Goal: Task Accomplishment & Management: Manage account settings

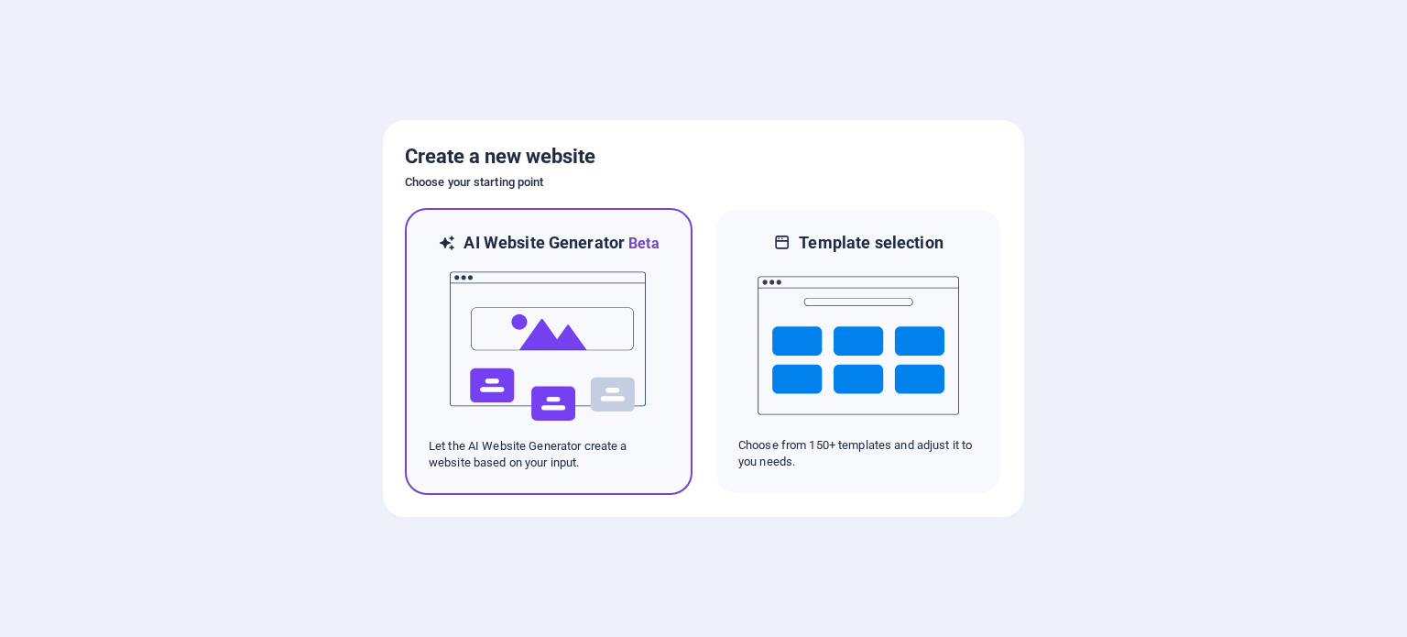
click at [533, 343] on img at bounding box center [548, 346] width 201 height 183
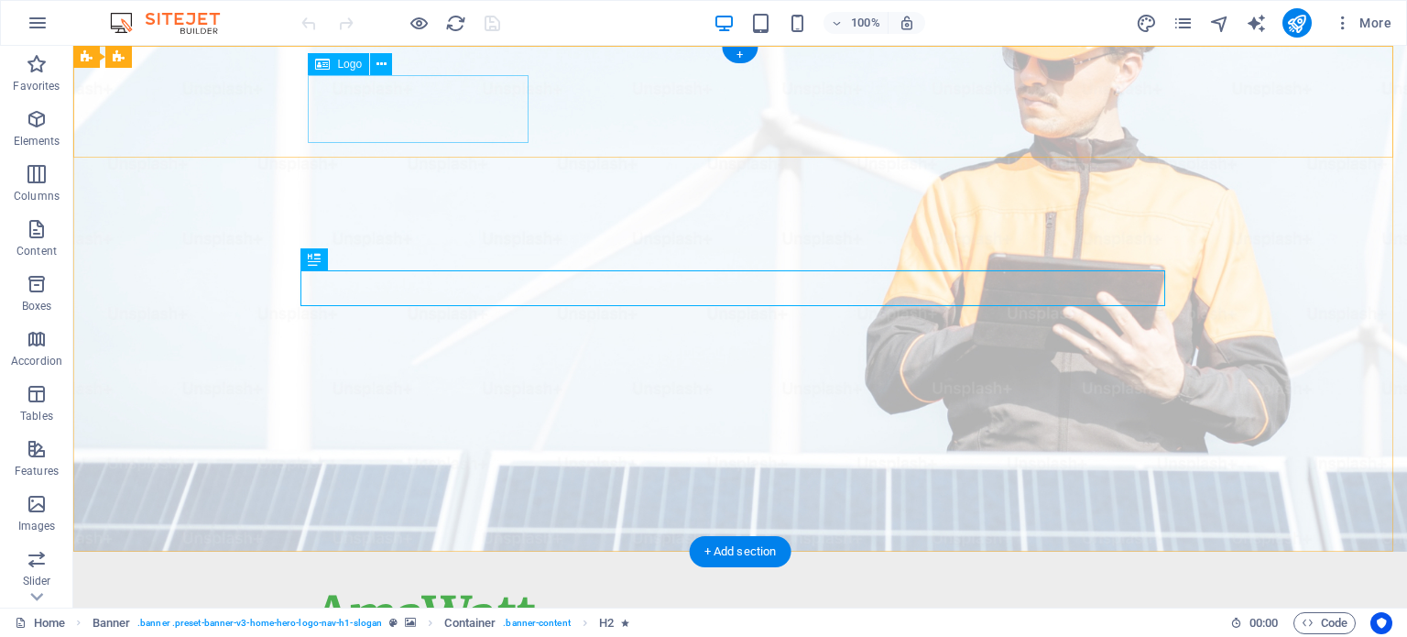
click at [355, 581] on div "AmaWatt" at bounding box center [740, 615] width 850 height 68
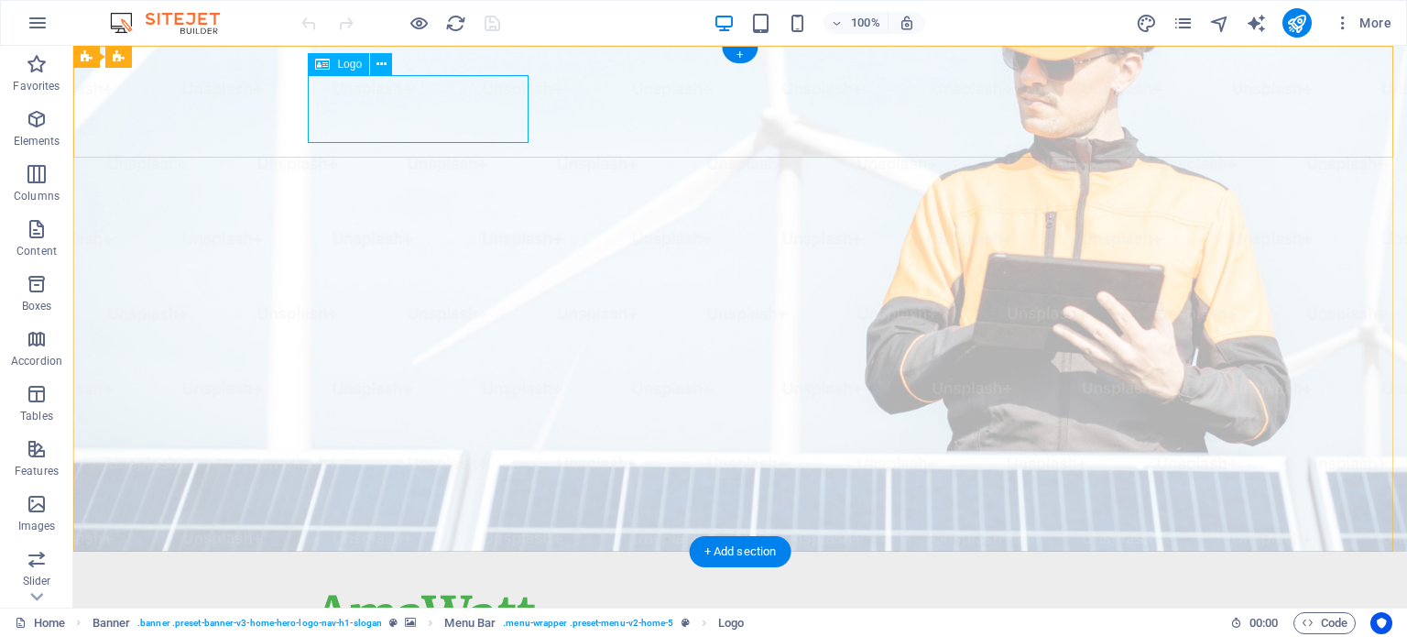
click at [451, 581] on div "AmaWatt" at bounding box center [740, 615] width 850 height 68
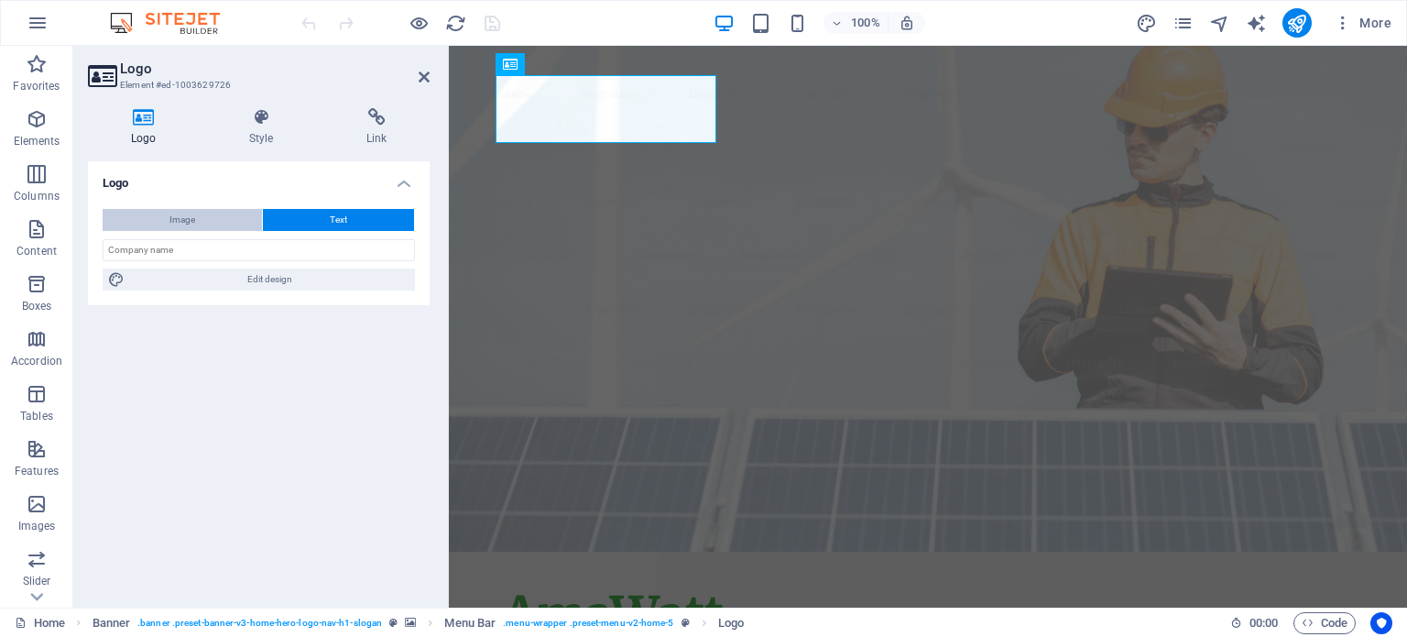
click at [198, 219] on button "Image" at bounding box center [182, 220] width 159 height 22
select select "DISABLED_OPTION_VALUE"
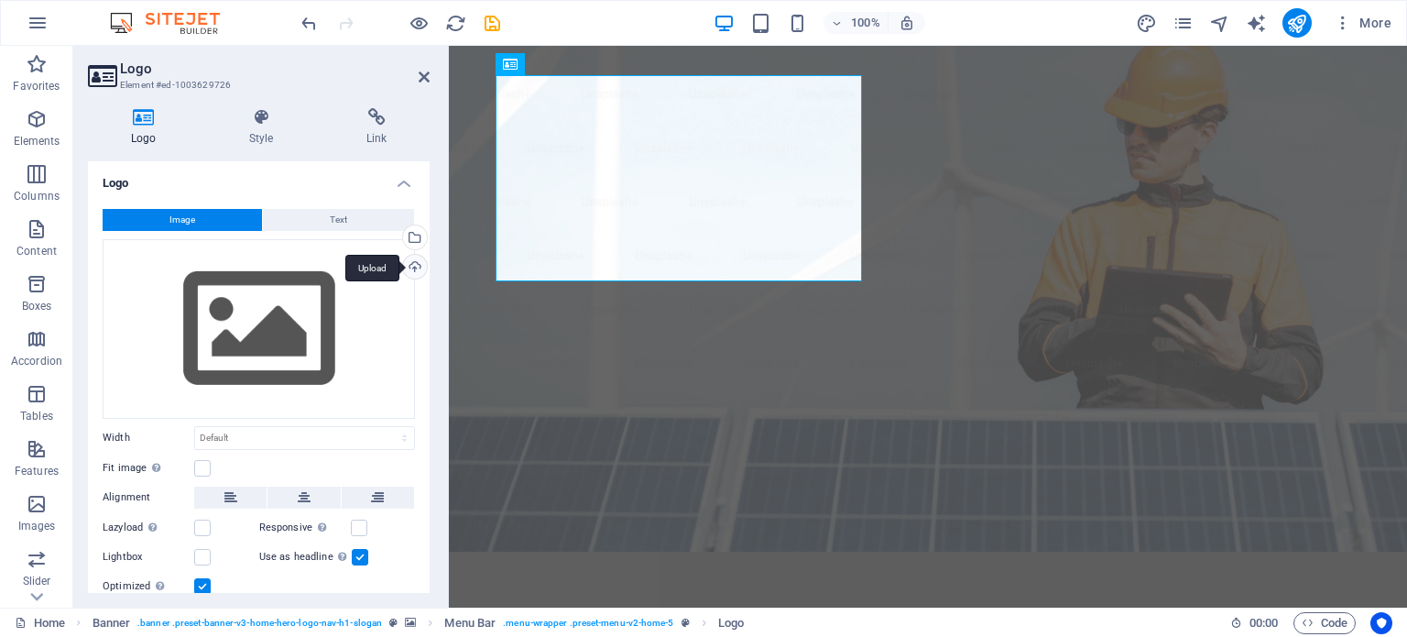
click at [414, 259] on div "Upload" at bounding box center [412, 268] width 27 height 27
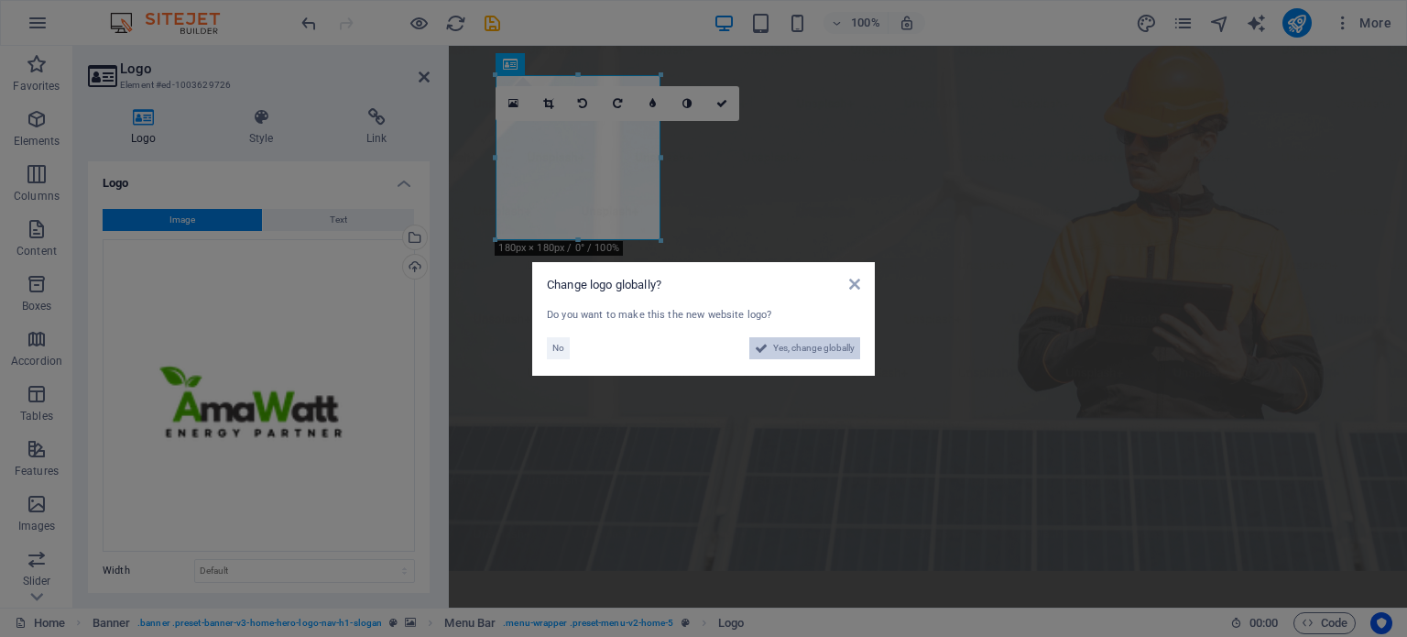
click at [783, 347] on span "Yes, change globally" at bounding box center [814, 348] width 82 height 22
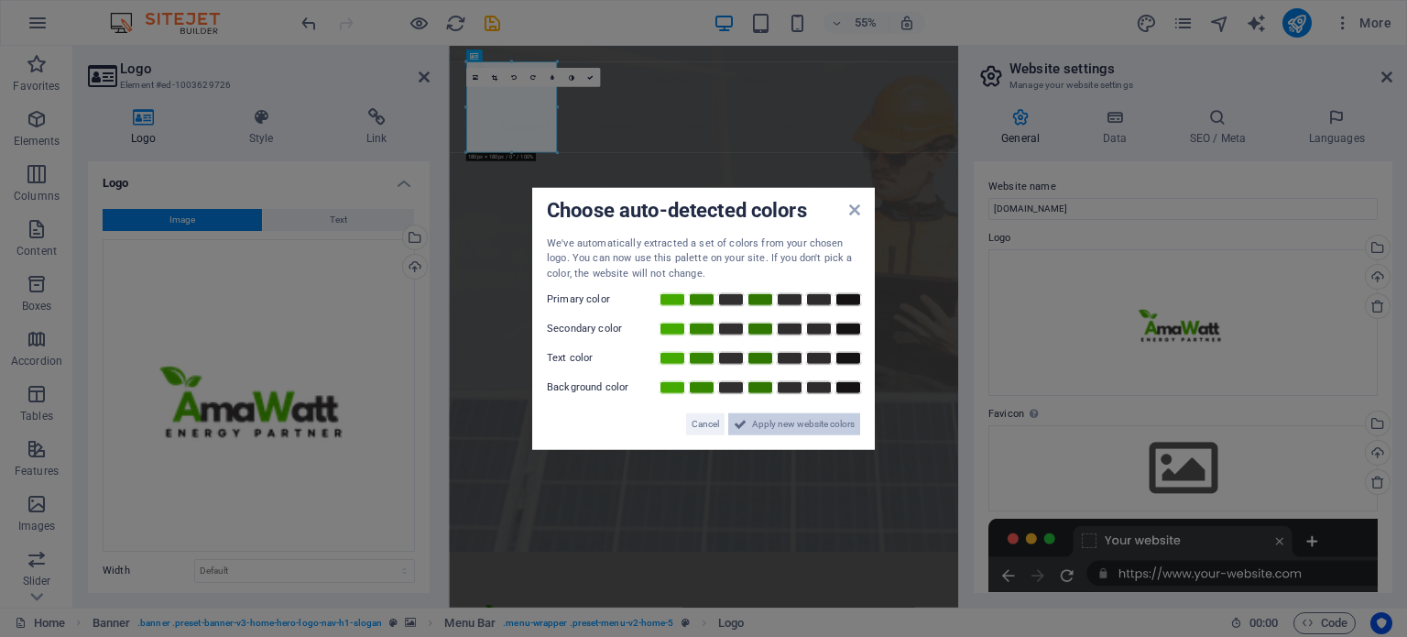
click at [770, 428] on span "Apply new website colors" at bounding box center [803, 424] width 103 height 22
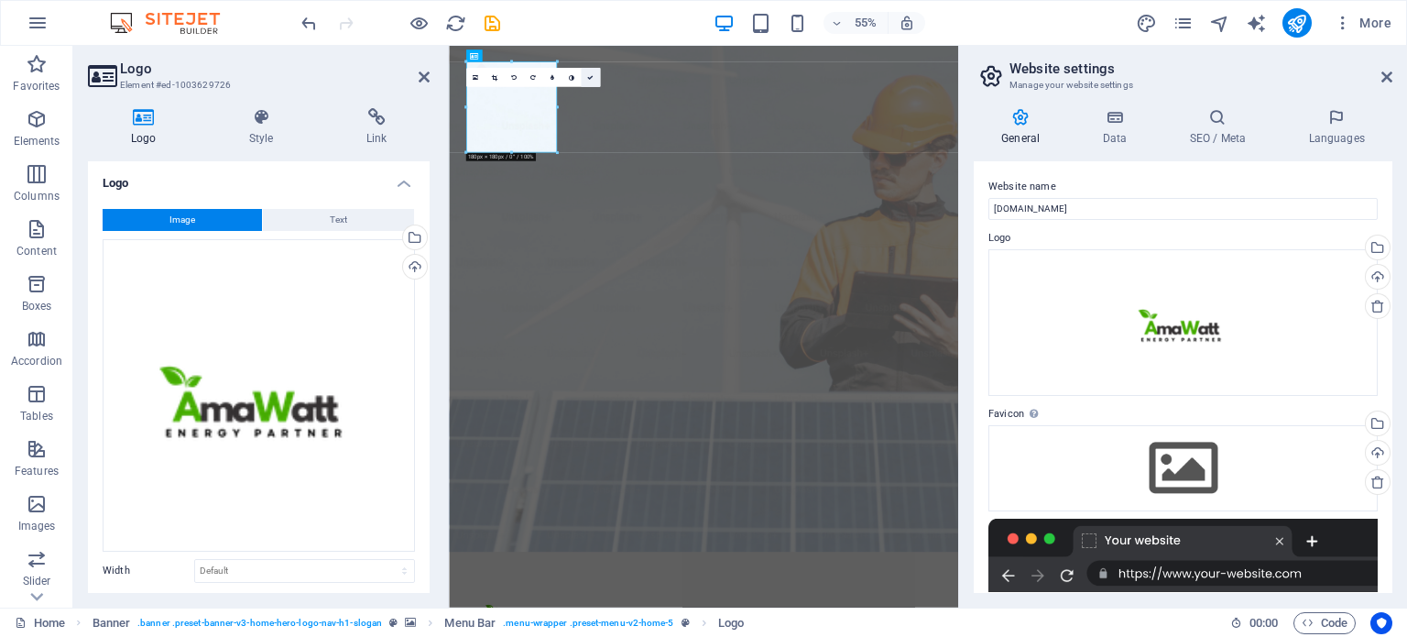
click at [596, 76] on link at bounding box center [590, 77] width 19 height 19
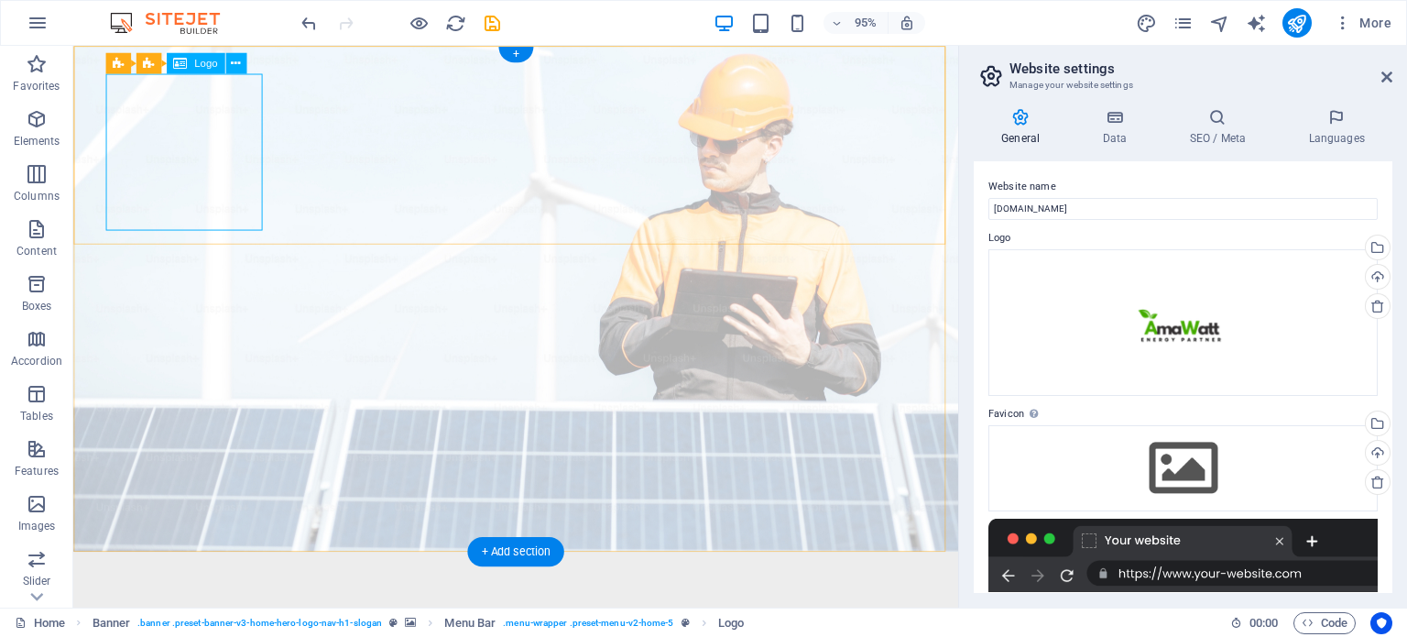
click at [207, 63] on span "Logo" at bounding box center [205, 63] width 23 height 10
click at [231, 62] on icon at bounding box center [235, 63] width 9 height 18
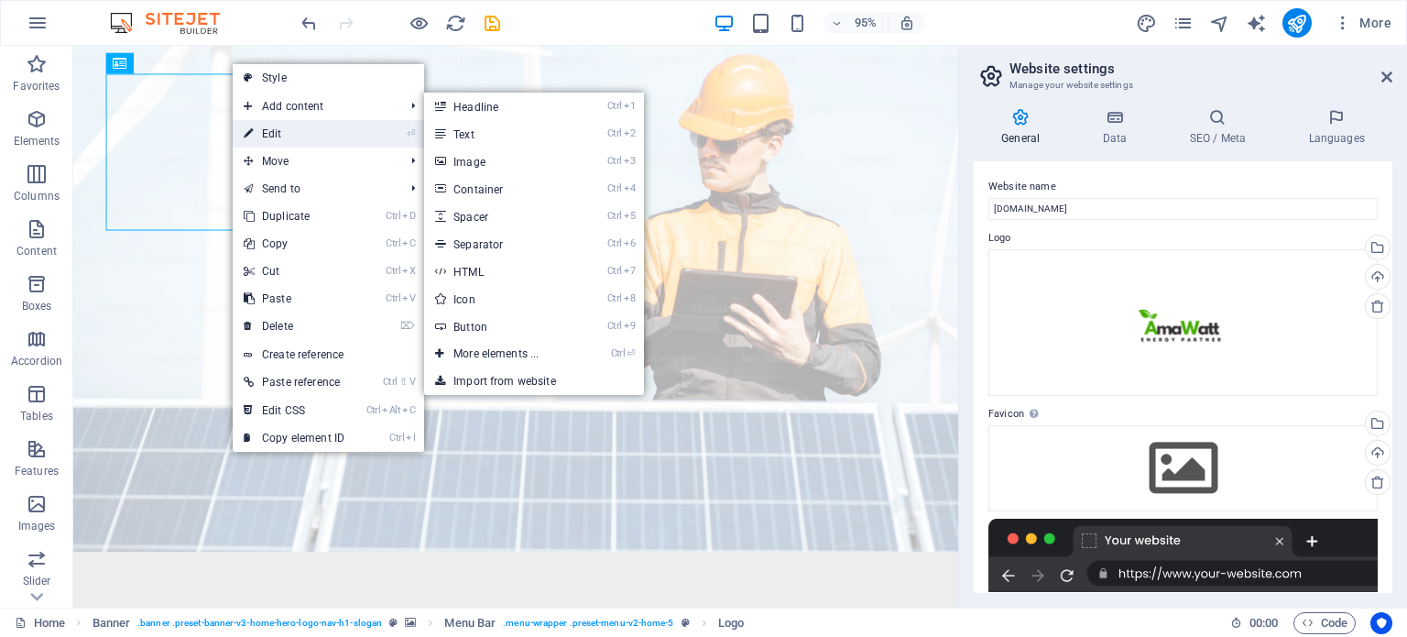
click at [290, 135] on link "⏎ Edit" at bounding box center [294, 133] width 123 height 27
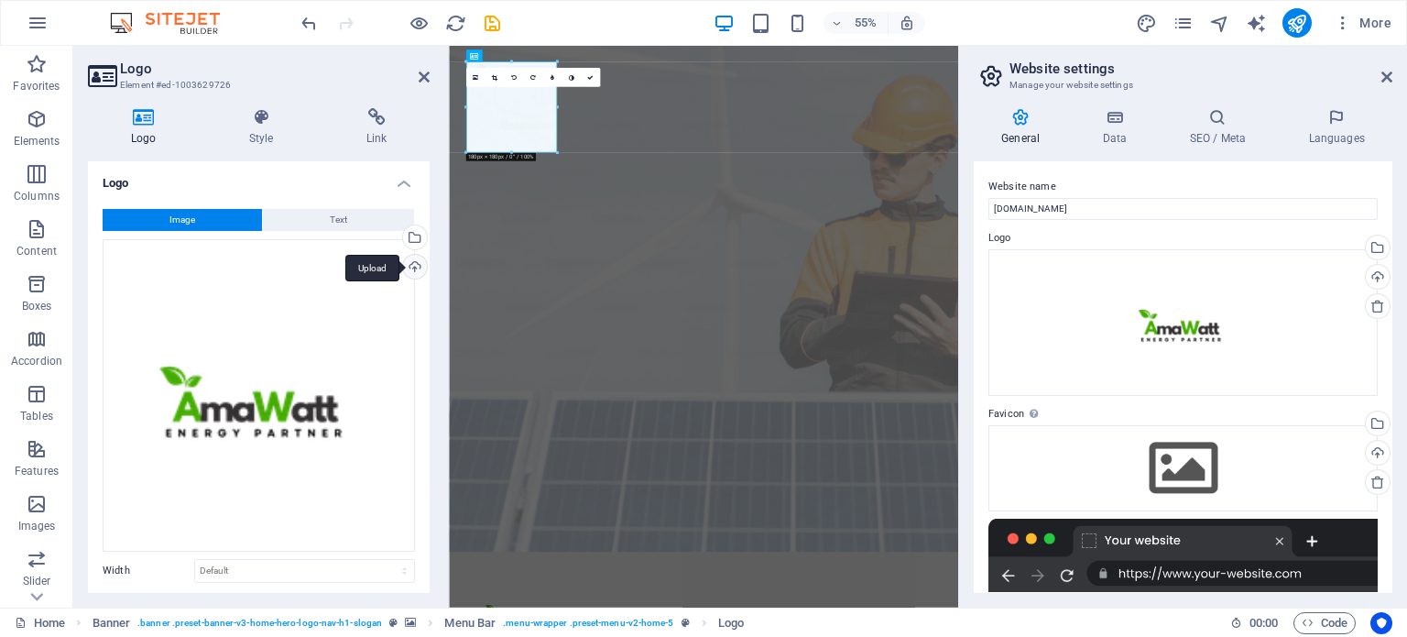
click at [412, 266] on div "Upload" at bounding box center [412, 268] width 27 height 27
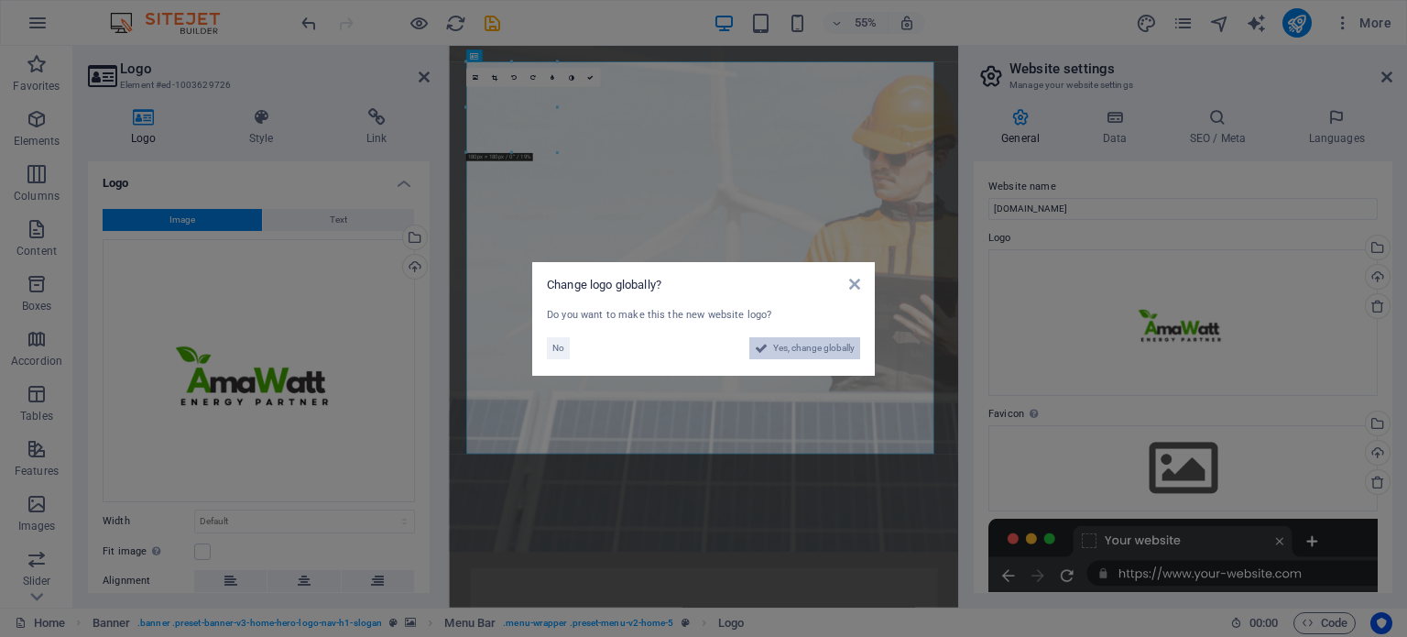
click at [808, 354] on span "Yes, change globally" at bounding box center [814, 348] width 82 height 22
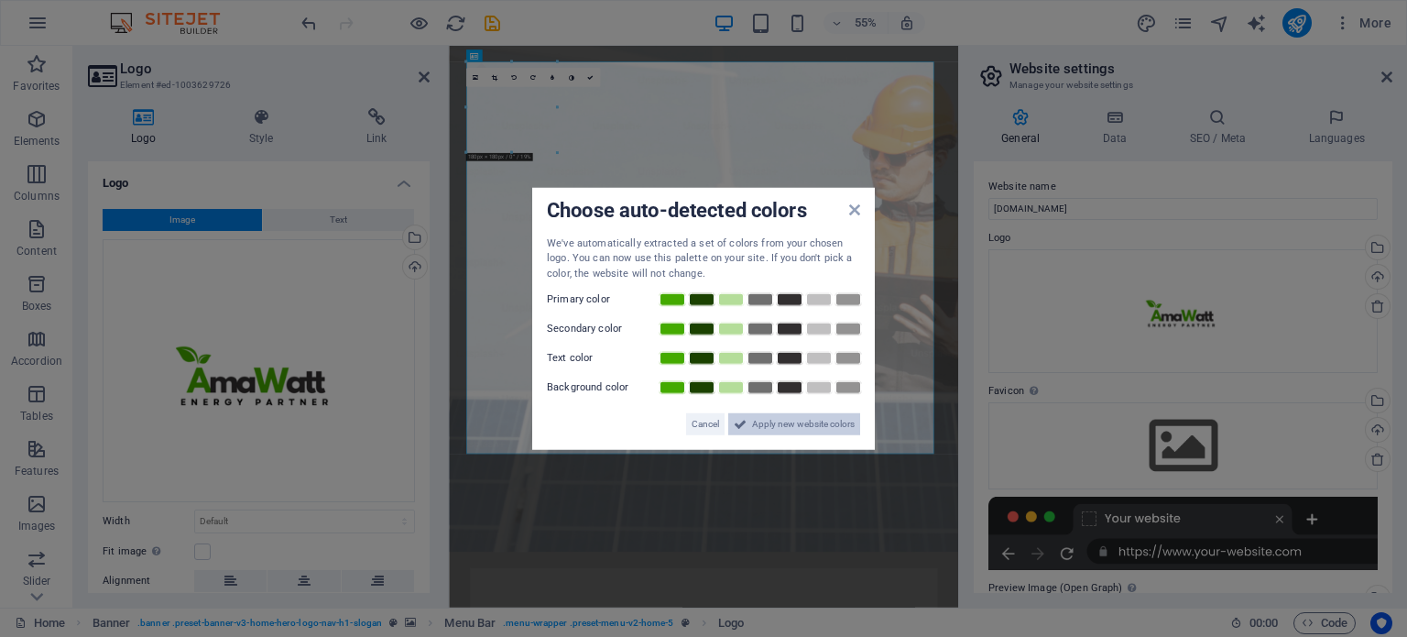
click at [822, 421] on span "Apply new website colors" at bounding box center [803, 424] width 103 height 22
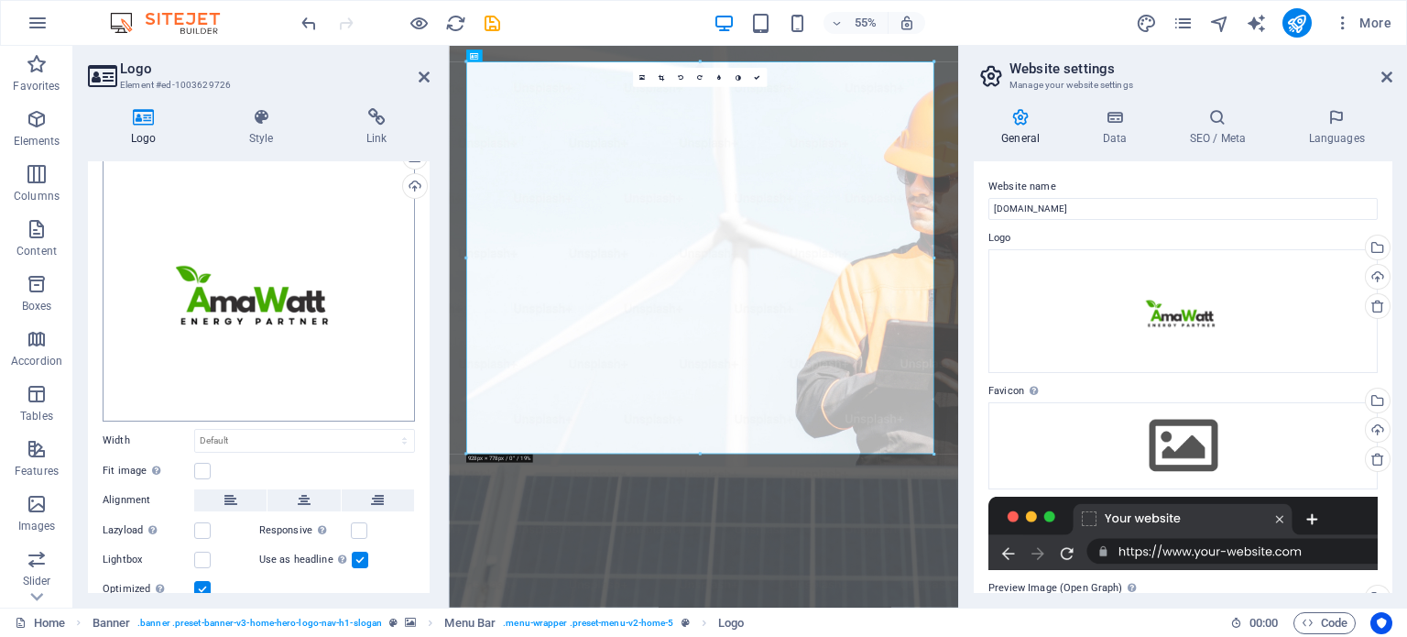
scroll to position [143, 0]
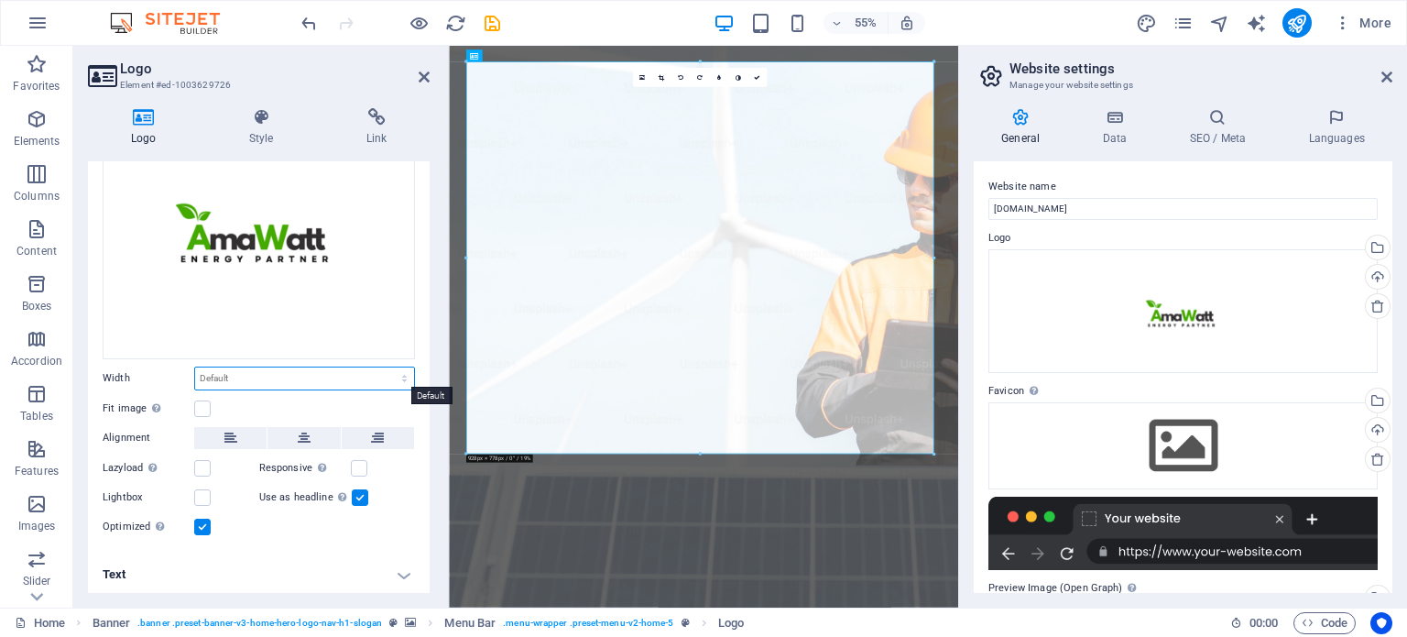
click at [228, 373] on select "Default auto px rem % em vh vw" at bounding box center [304, 378] width 219 height 22
click at [195, 367] on select "Default auto px rem % em vh vw" at bounding box center [304, 378] width 219 height 22
select select "DISABLED_OPTION_VALUE"
click at [305, 435] on icon at bounding box center [304, 438] width 13 height 22
click at [765, 79] on link at bounding box center [756, 77] width 19 height 19
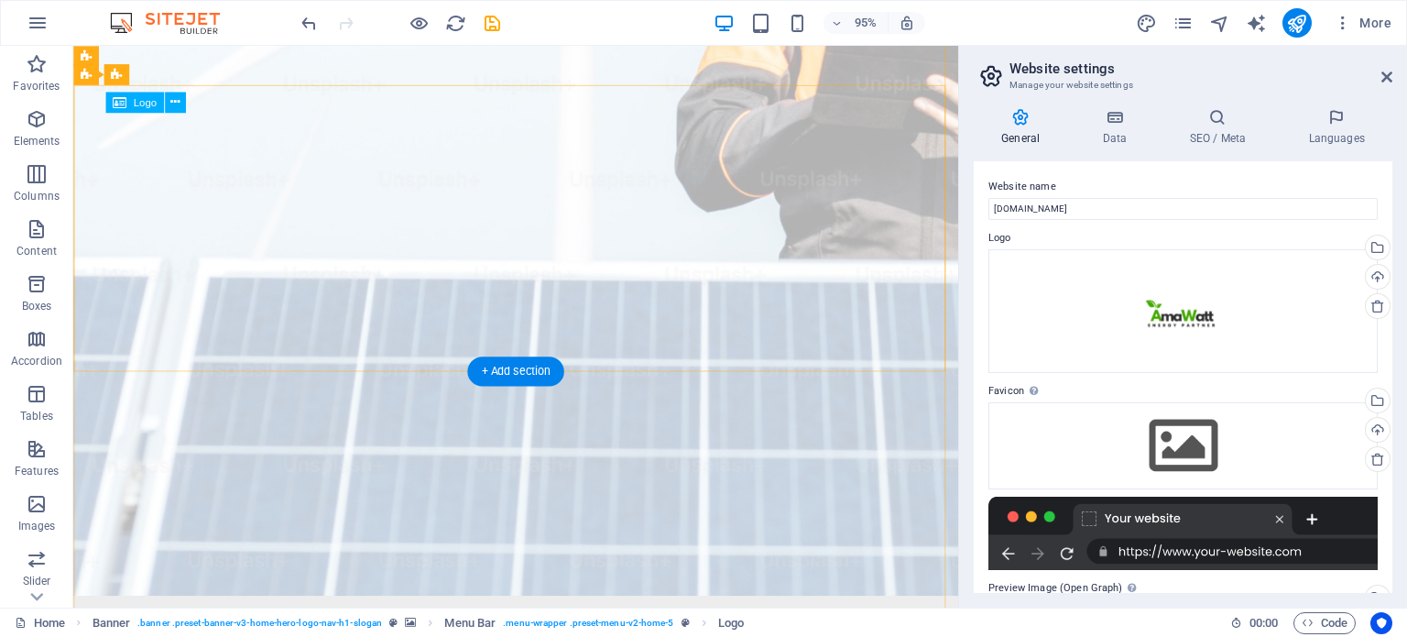
scroll to position [366, 0]
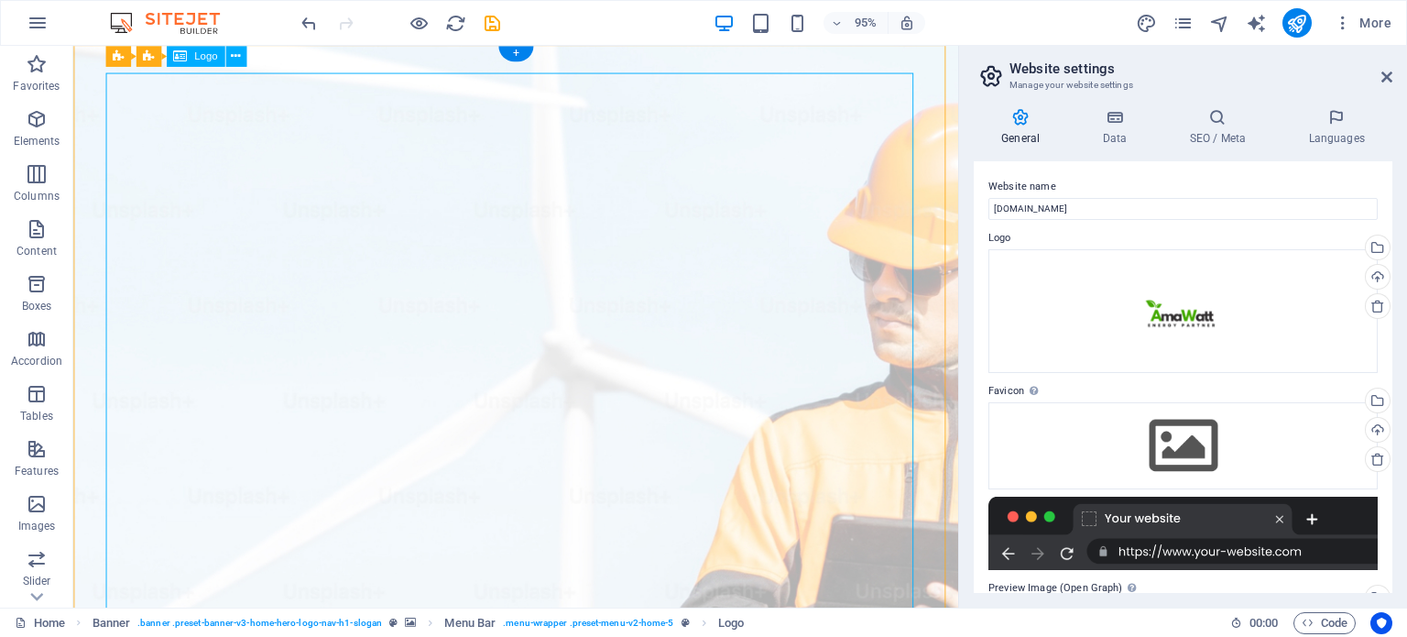
scroll to position [0, 0]
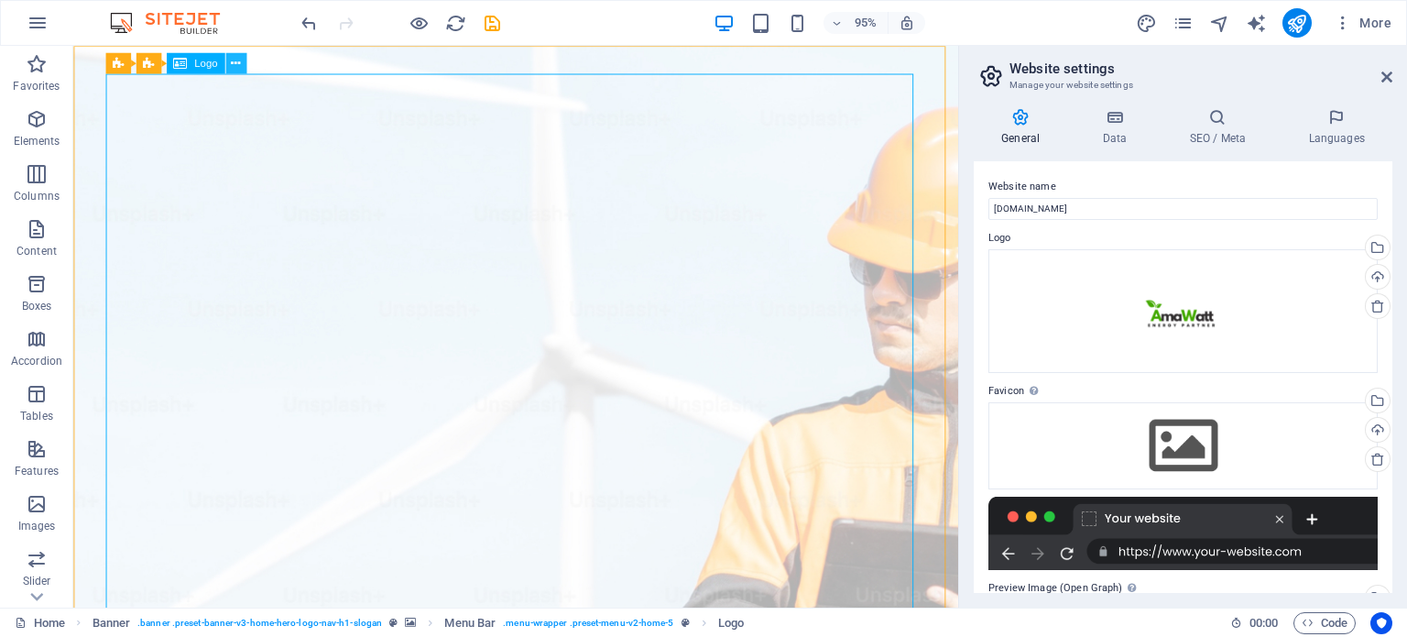
click at [234, 68] on icon at bounding box center [235, 63] width 9 height 18
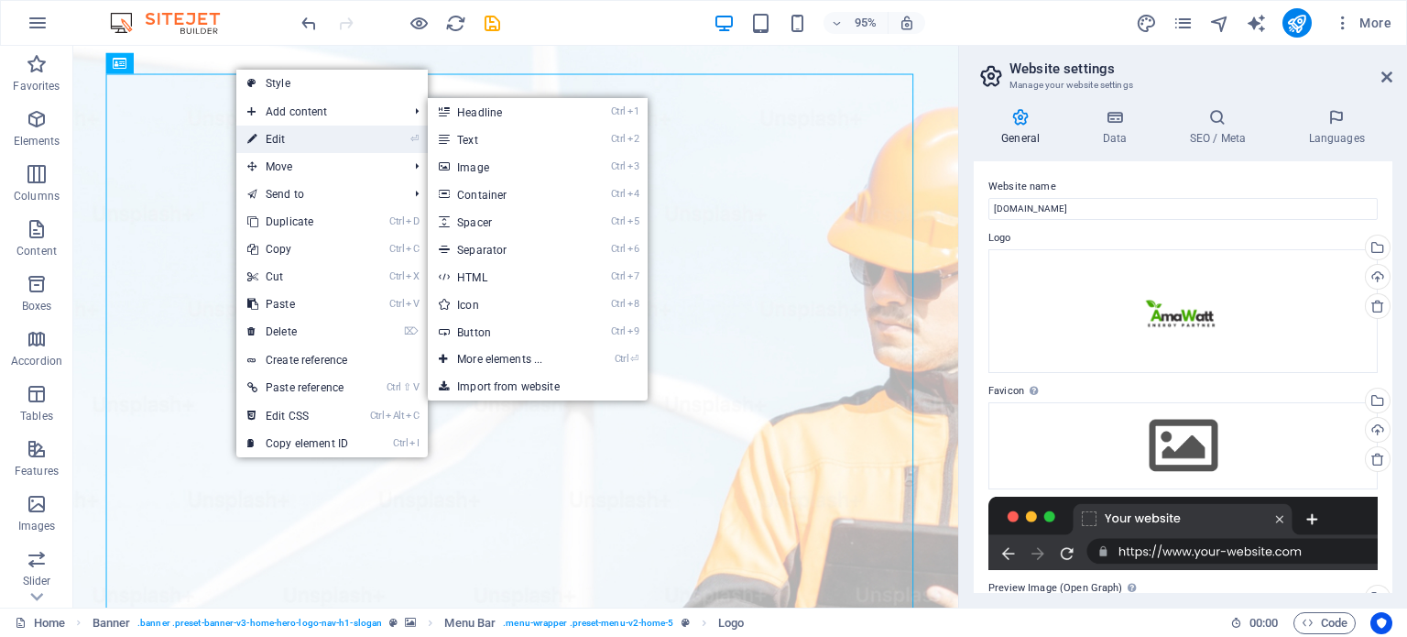
click at [284, 141] on link "⏎ Edit" at bounding box center [297, 138] width 123 height 27
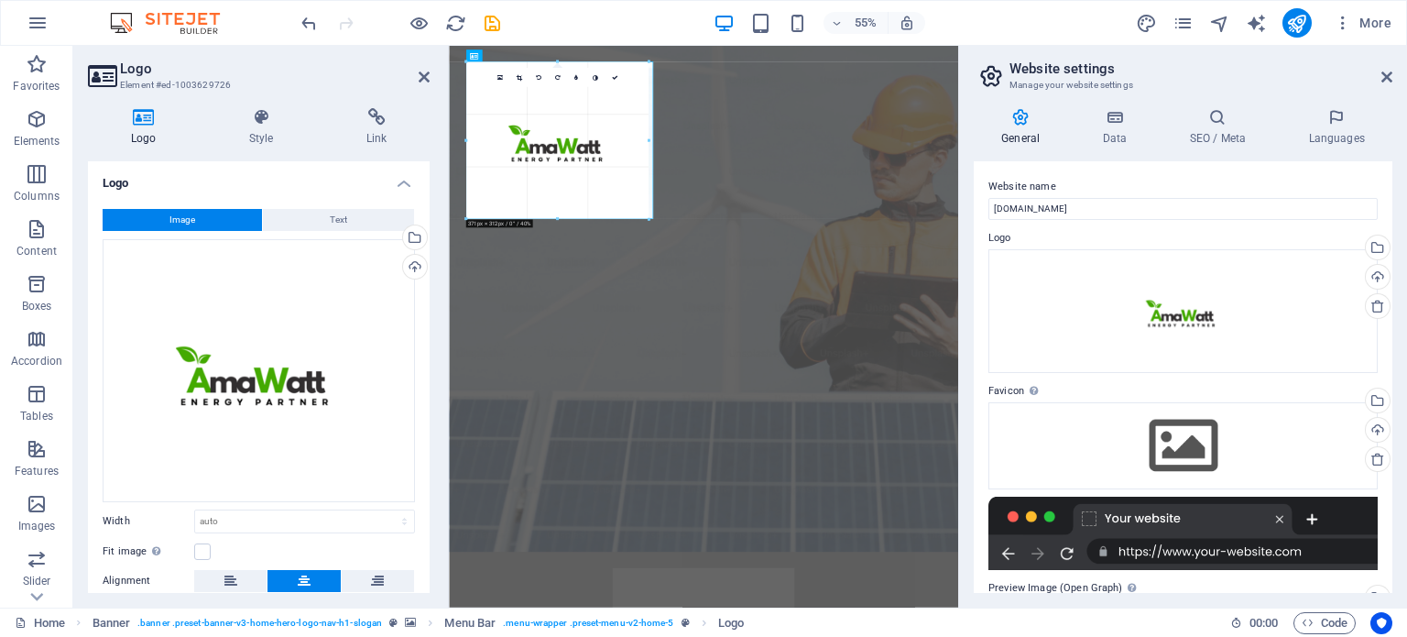
drag, startPoint x: 931, startPoint y: 453, endPoint x: 325, endPoint y: 19, distance: 744.9
type input "361"
select select "px"
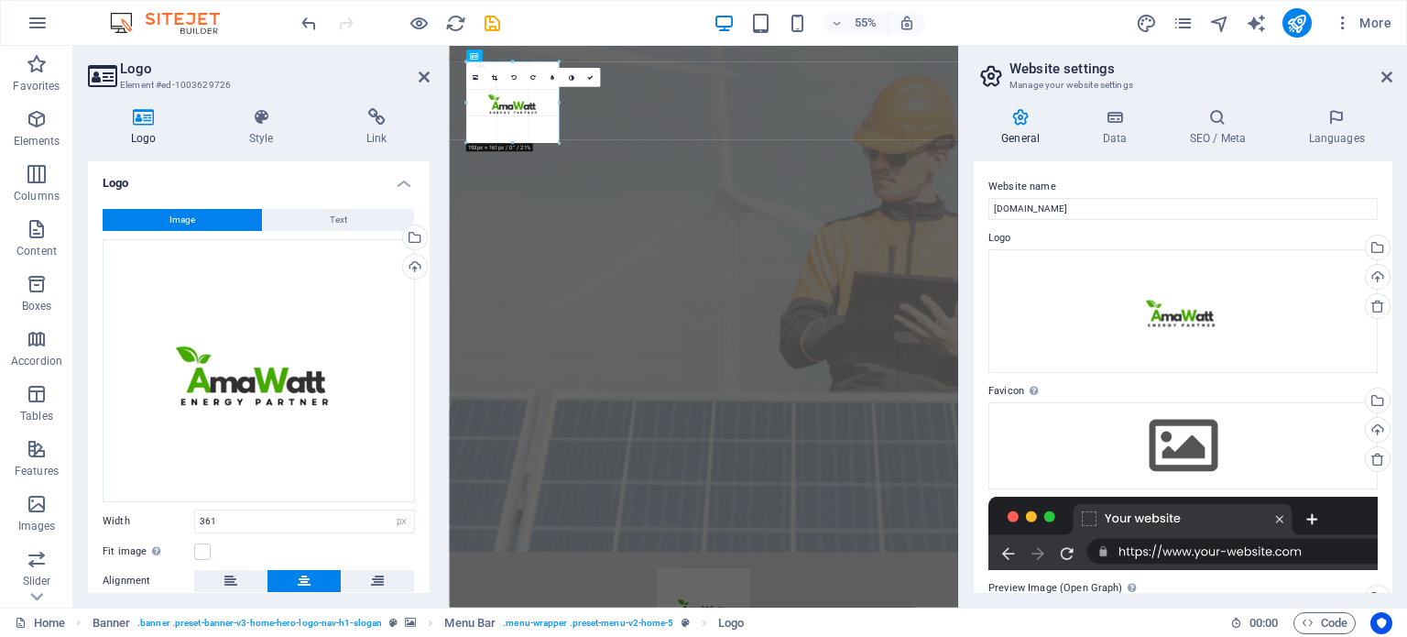
drag, startPoint x: 648, startPoint y: 215, endPoint x: 413, endPoint y: 80, distance: 271.6
type input "184"
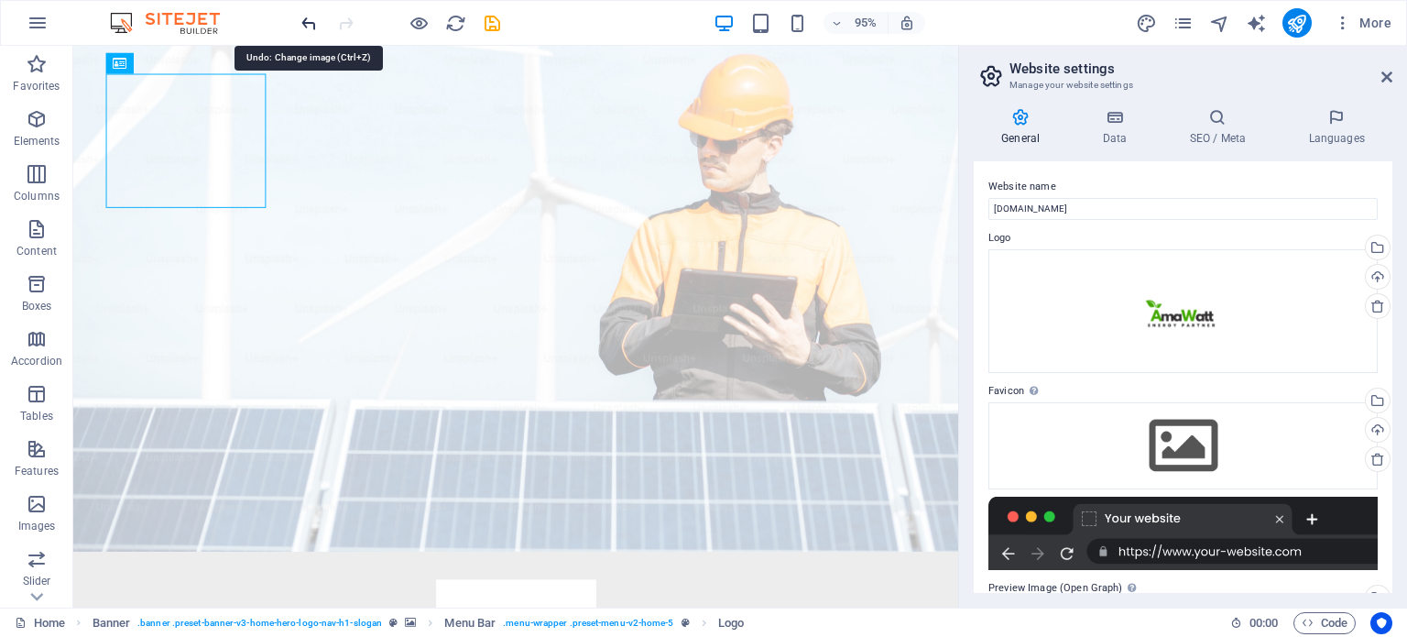
click at [312, 18] on icon "undo" at bounding box center [309, 23] width 21 height 21
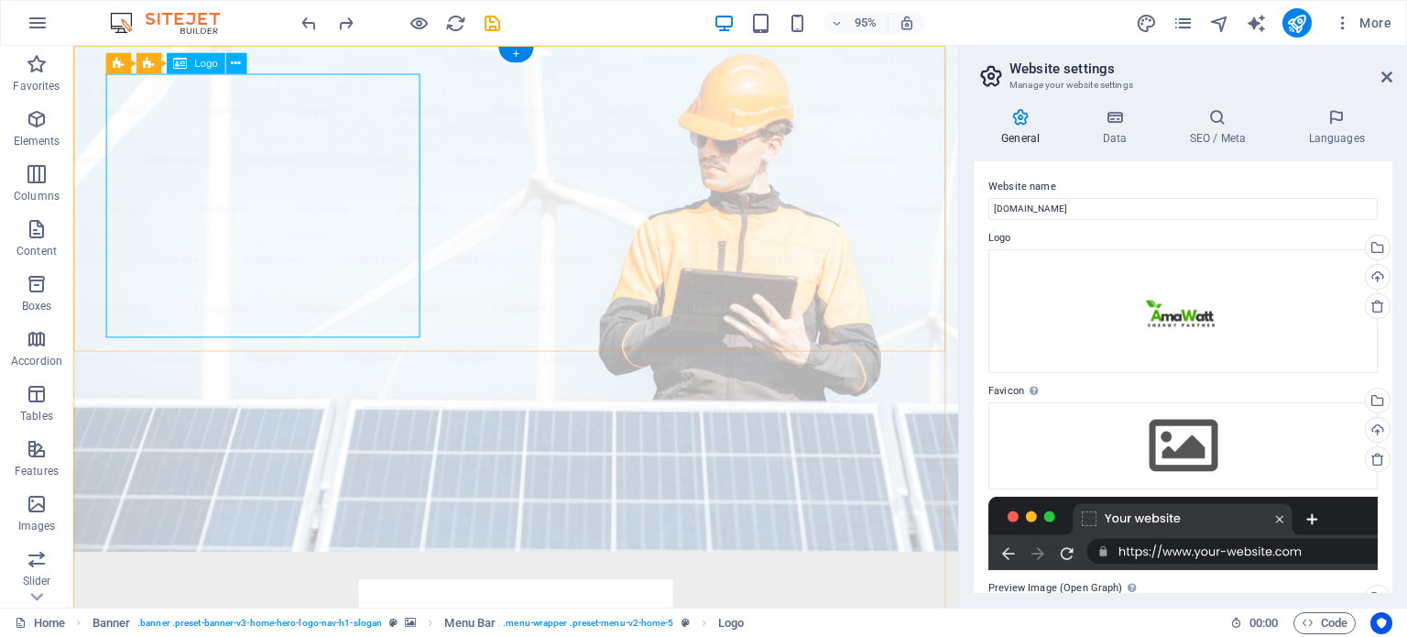
click at [240, 63] on button at bounding box center [235, 63] width 21 height 21
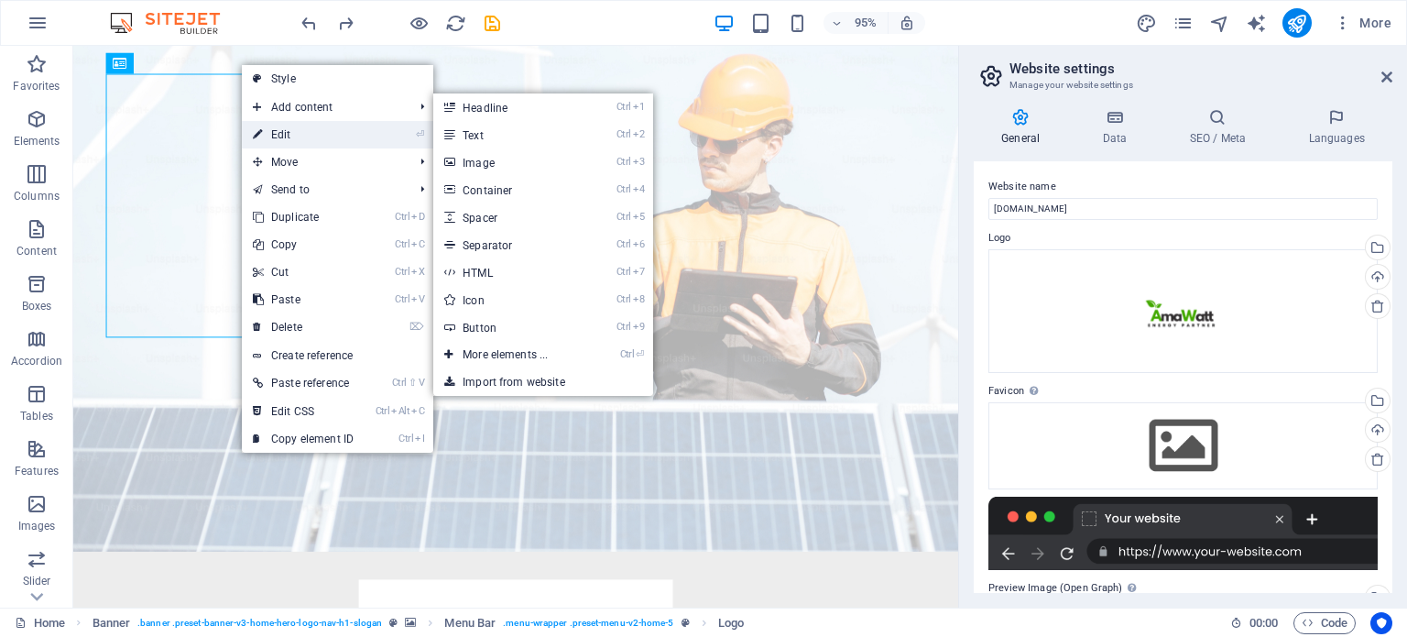
click at [311, 137] on link "⏎ Edit" at bounding box center [303, 134] width 123 height 27
select select "px"
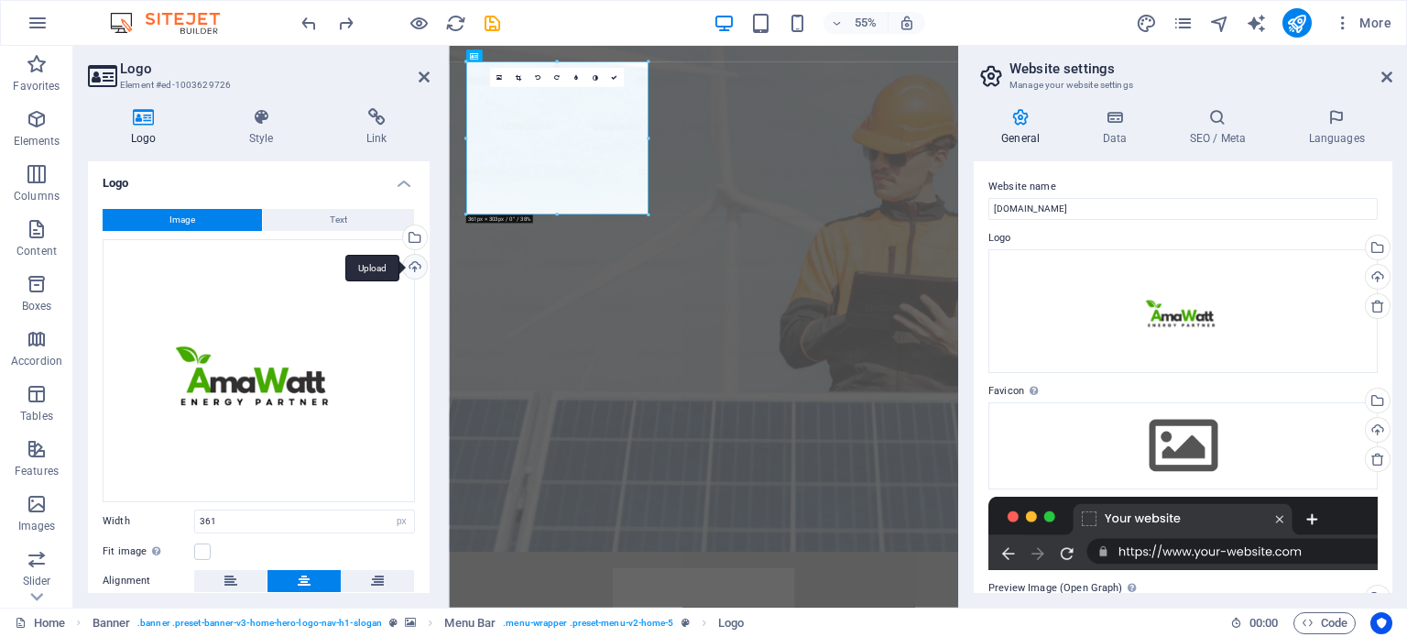
click at [408, 268] on div "Upload" at bounding box center [412, 268] width 27 height 27
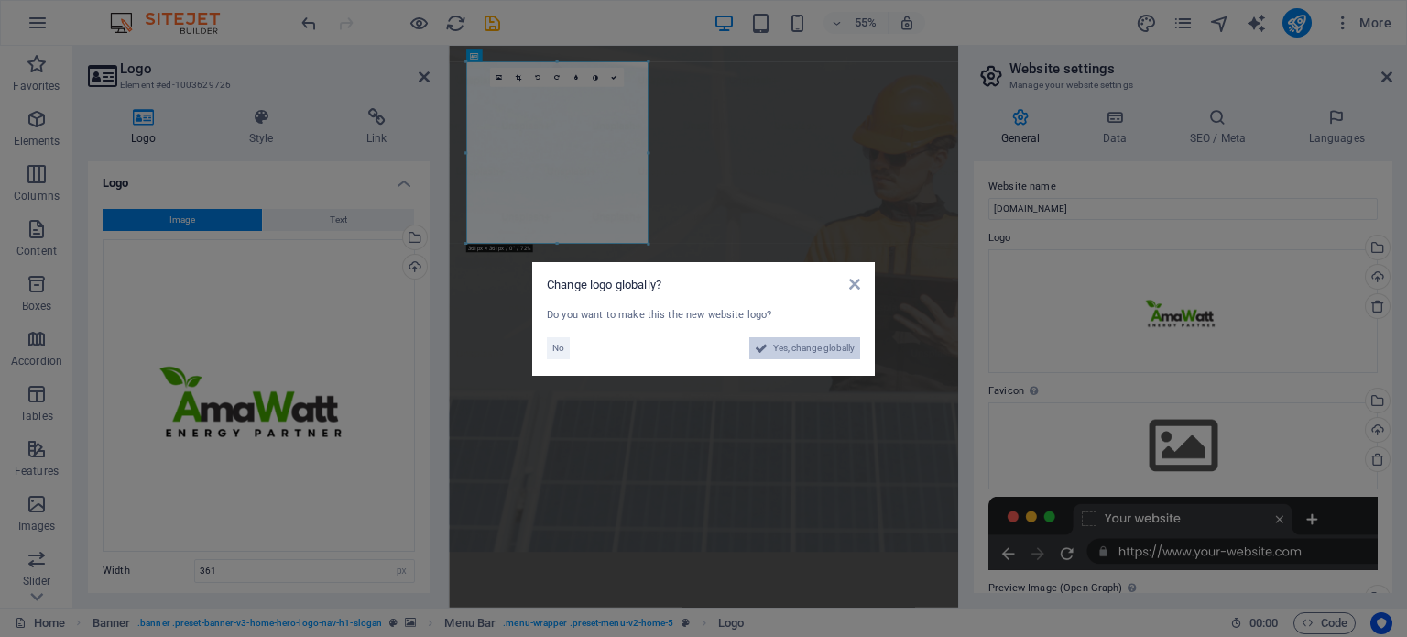
click at [785, 347] on span "Yes, change globally" at bounding box center [814, 348] width 82 height 22
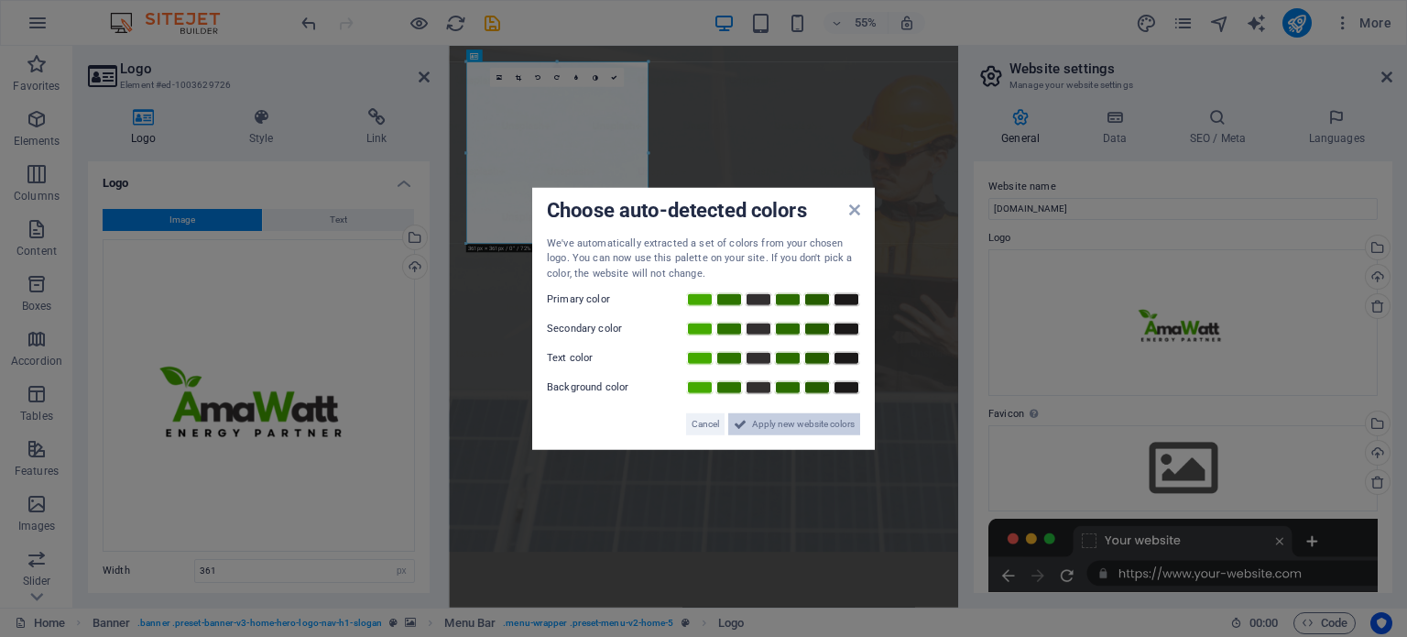
click at [813, 428] on span "Apply new website colors" at bounding box center [803, 424] width 103 height 22
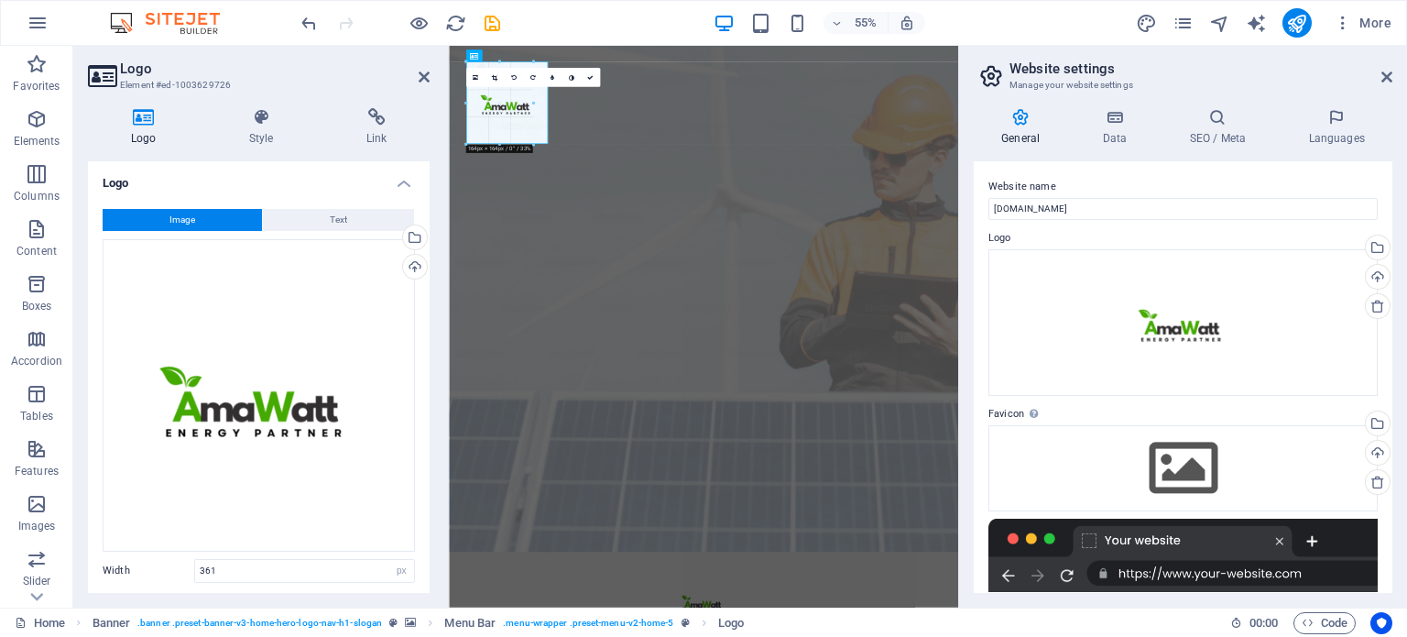
drag, startPoint x: 645, startPoint y: 245, endPoint x: 536, endPoint y: 37, distance: 234.7
type input "134"
click at [593, 74] on icon at bounding box center [590, 77] width 6 height 6
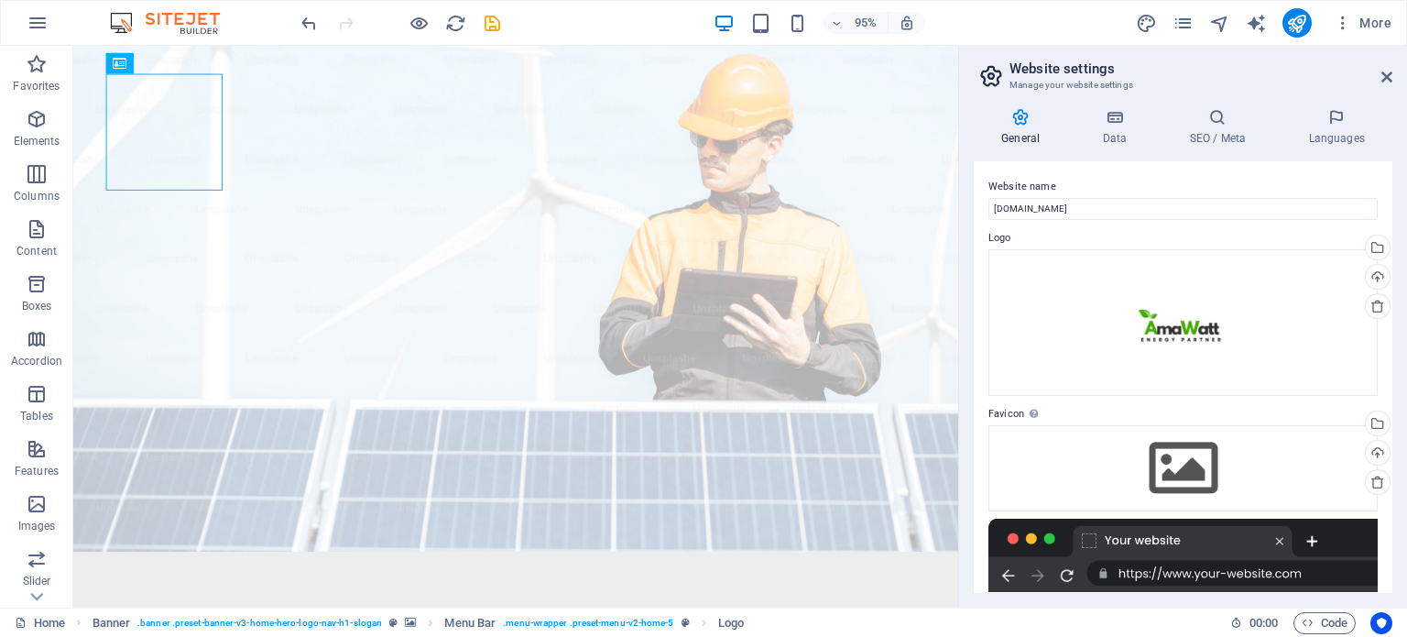
click at [491, 20] on icon "save" at bounding box center [492, 23] width 21 height 21
checkbox input "false"
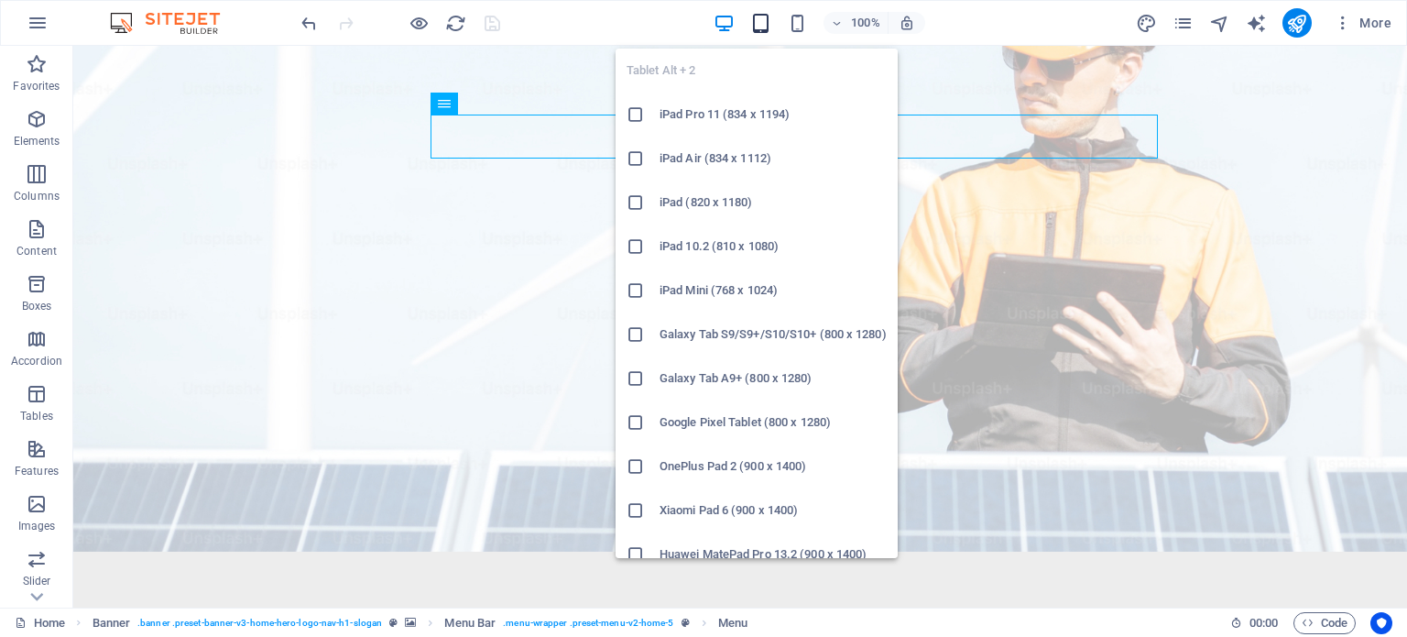
click at [760, 21] on icon "button" at bounding box center [760, 23] width 21 height 21
click at [704, 112] on h6 "iPad Pro 11 (834 x 1194)" at bounding box center [772, 114] width 227 height 22
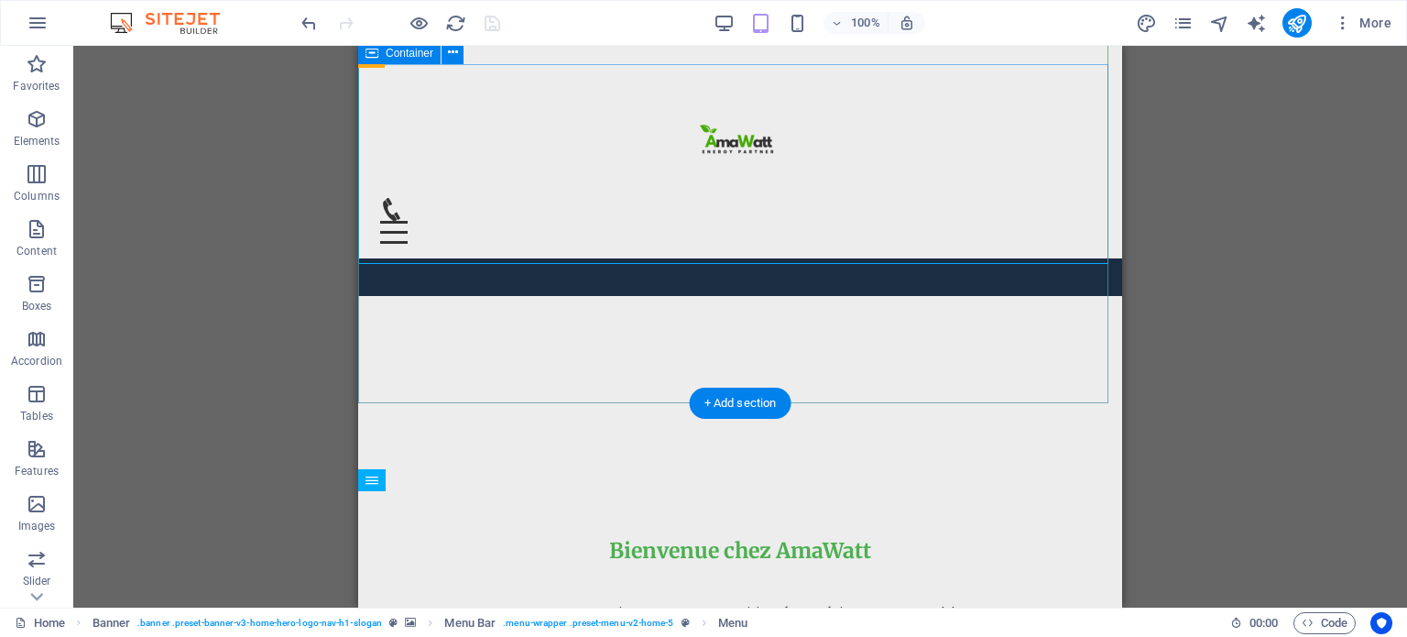
scroll to position [148, 0]
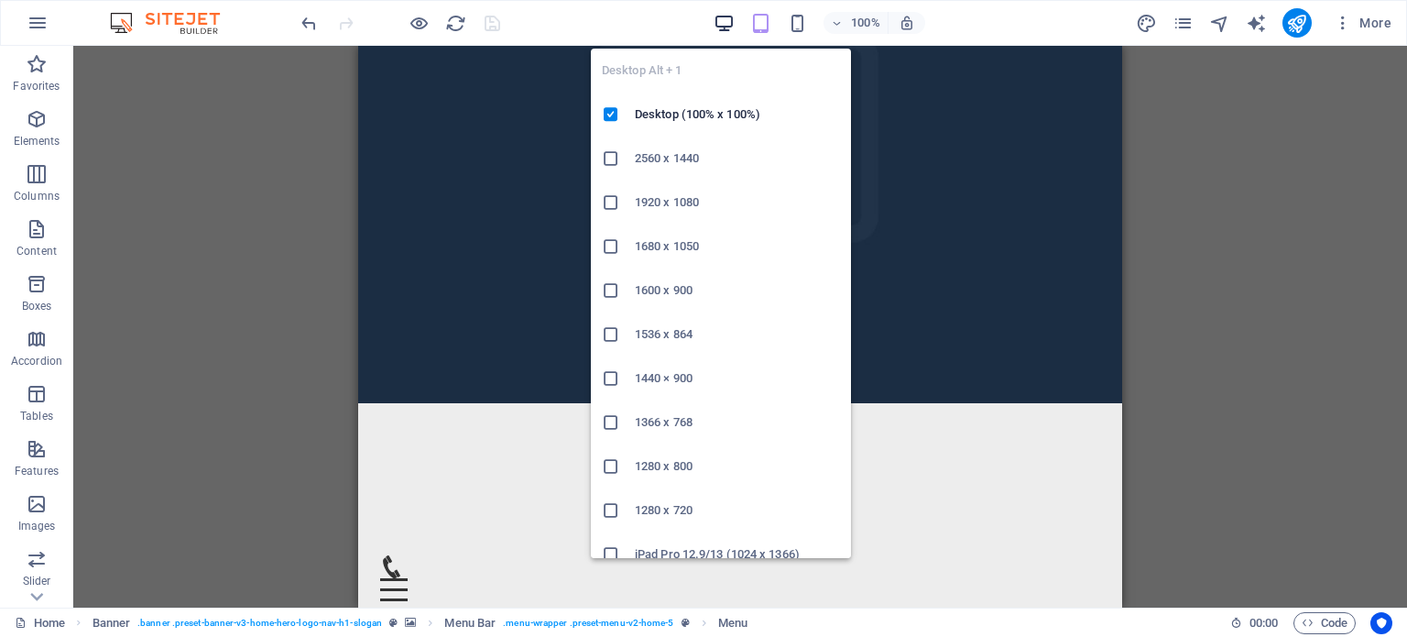
click at [725, 23] on icon "button" at bounding box center [723, 23] width 21 height 21
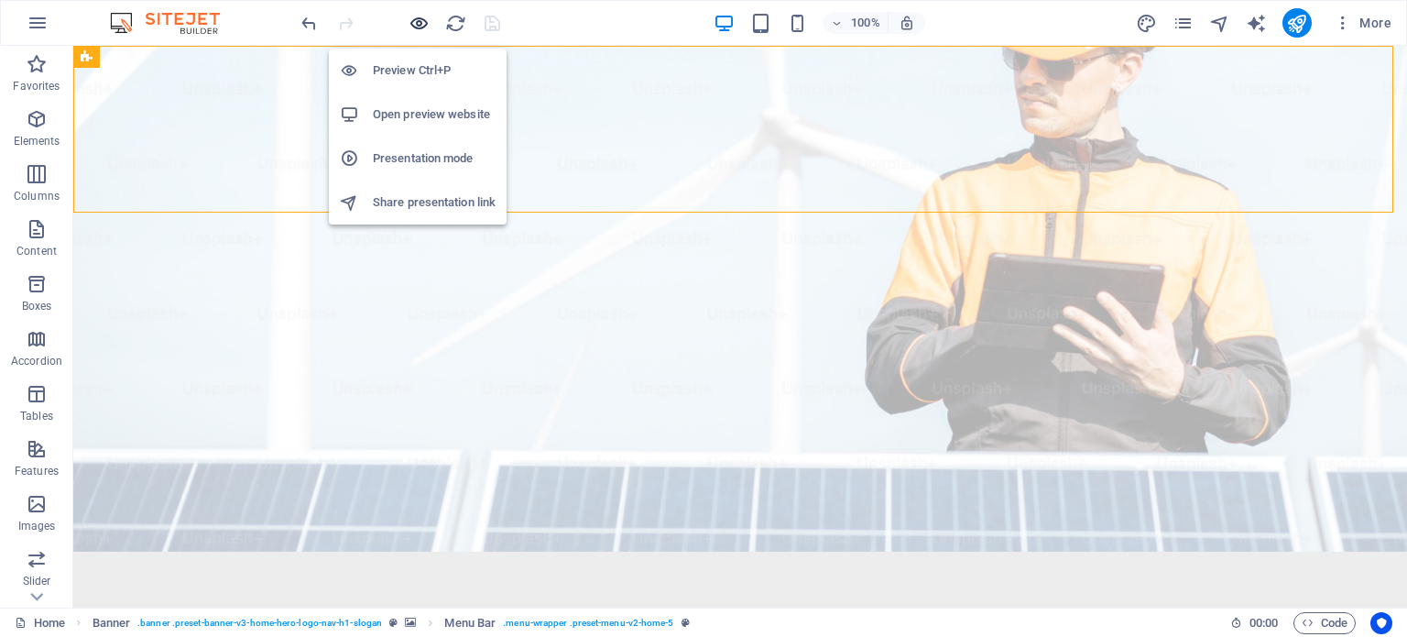
click at [418, 19] on icon "button" at bounding box center [418, 23] width 21 height 21
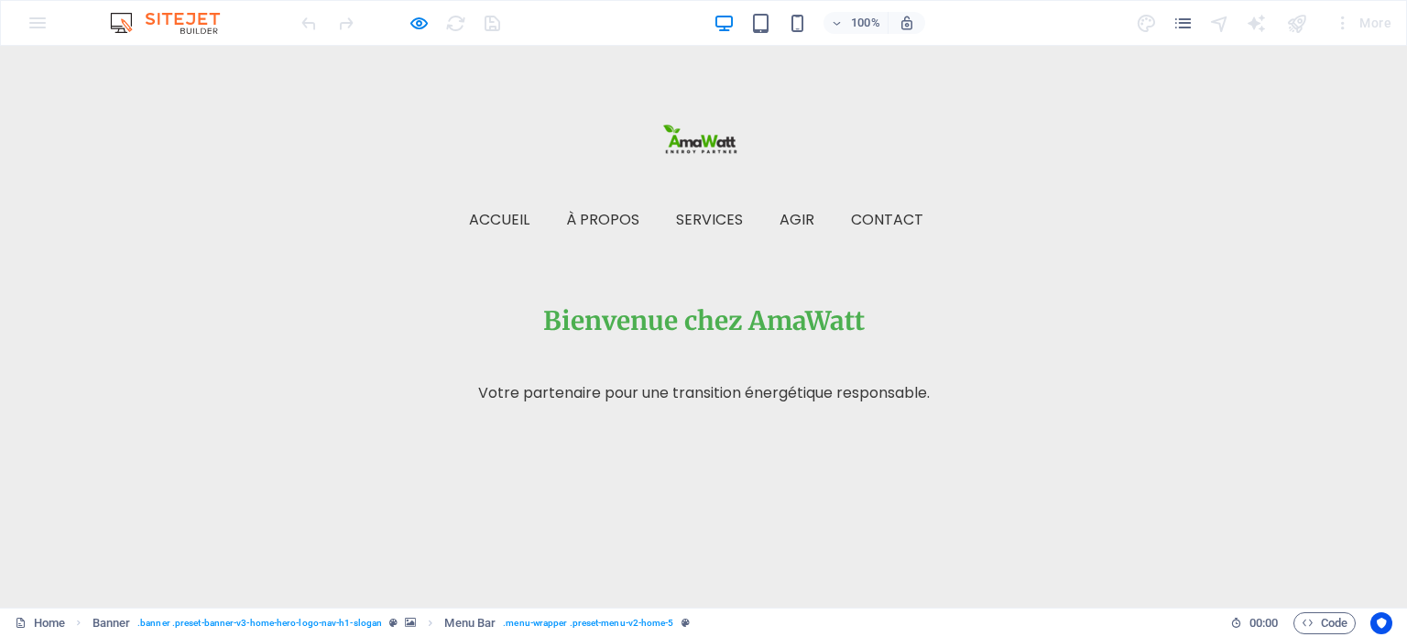
scroll to position [324, 0]
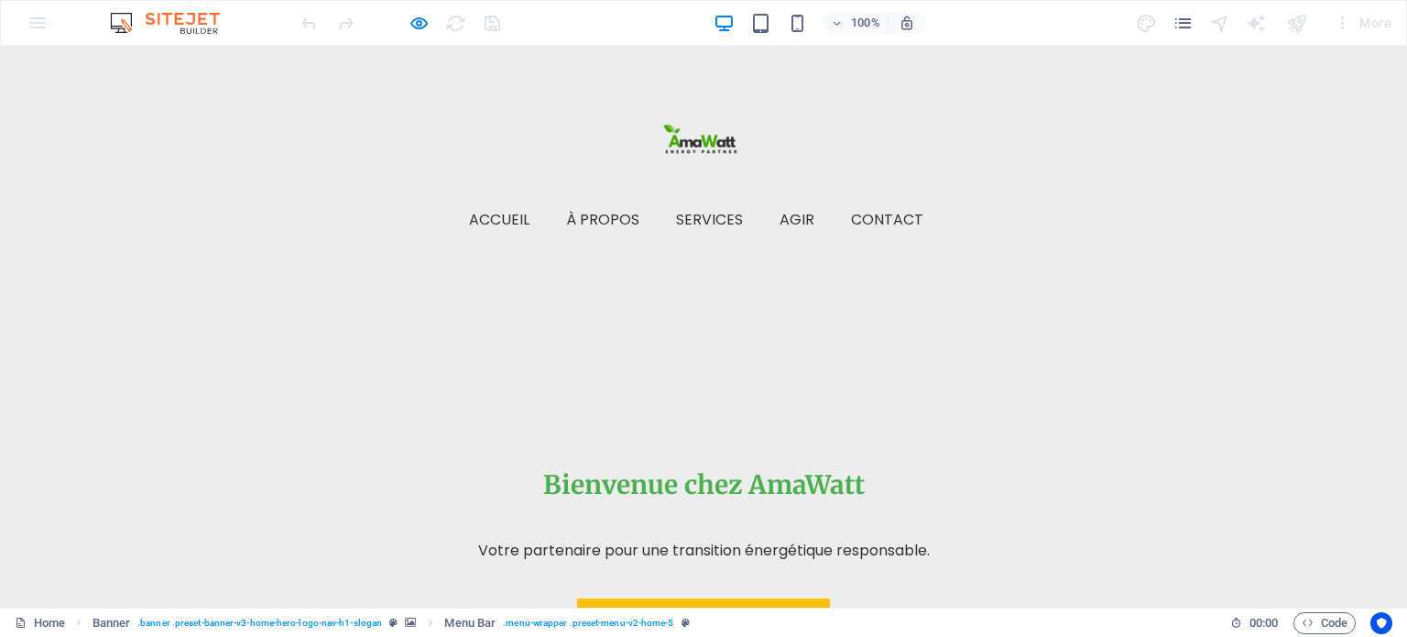
click at [829, 198] on link "Agir" at bounding box center [803, 220] width 49 height 44
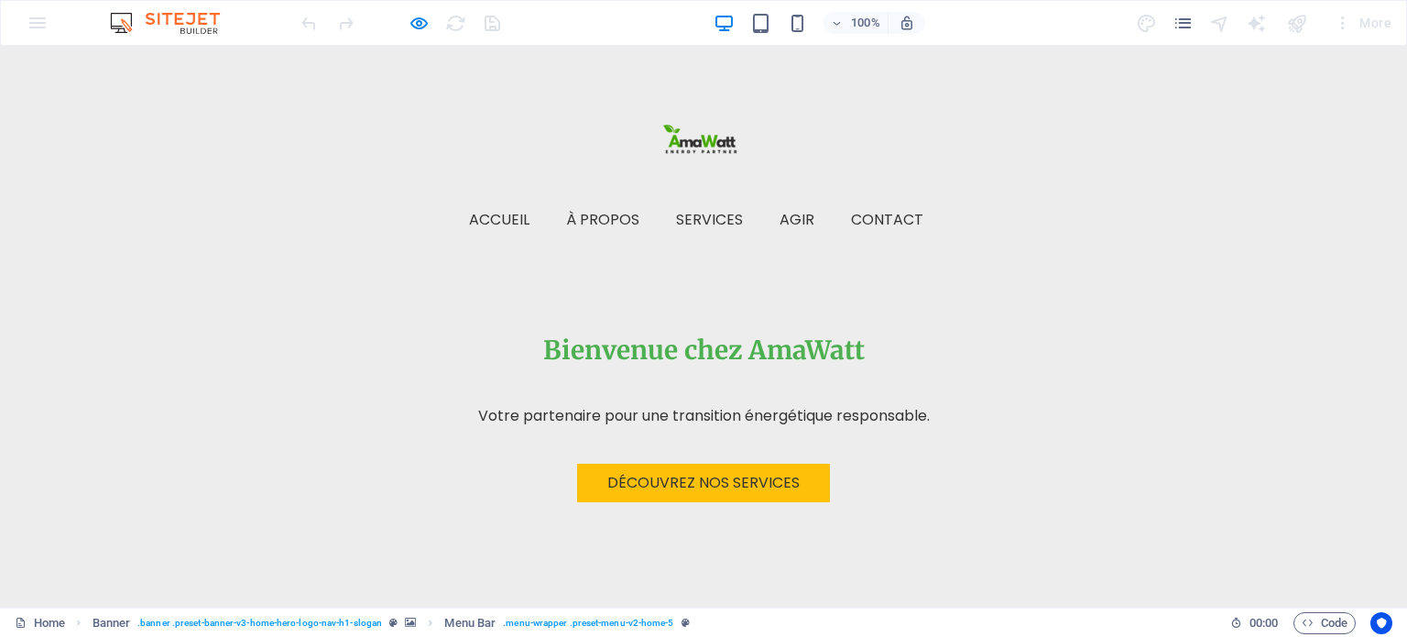
scroll to position [0, 0]
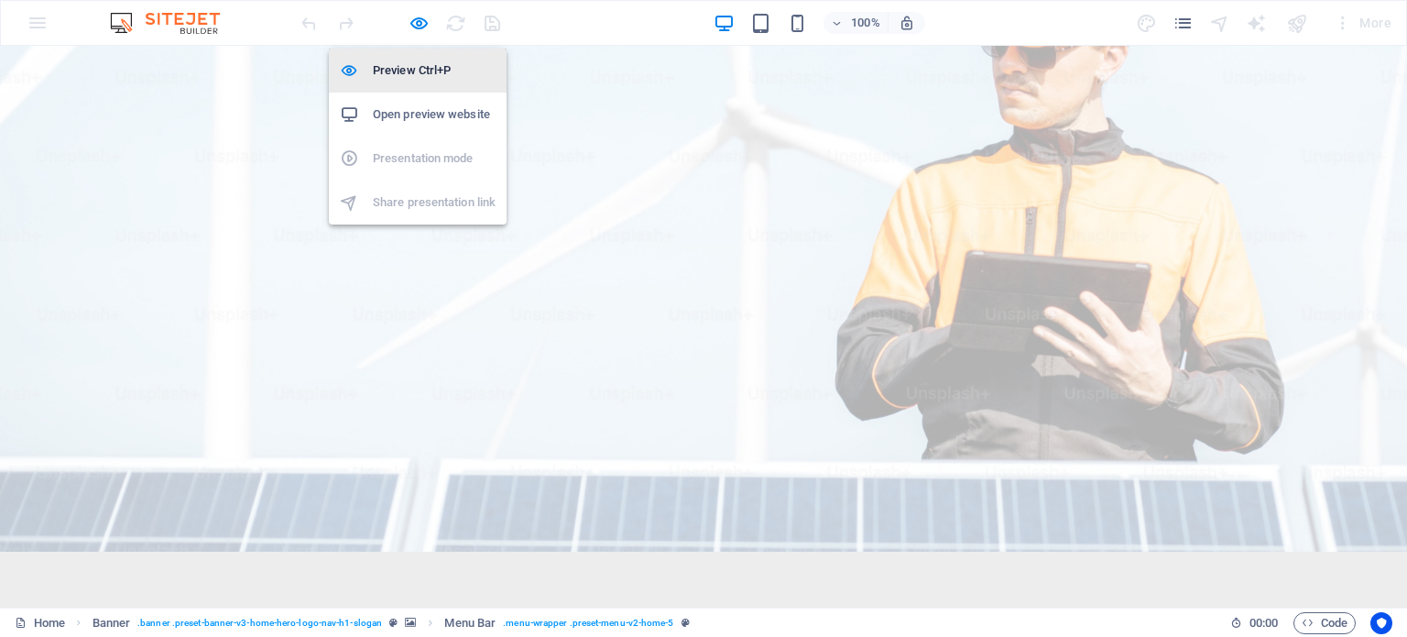
click at [424, 72] on h6 "Preview Ctrl+P" at bounding box center [434, 71] width 123 height 22
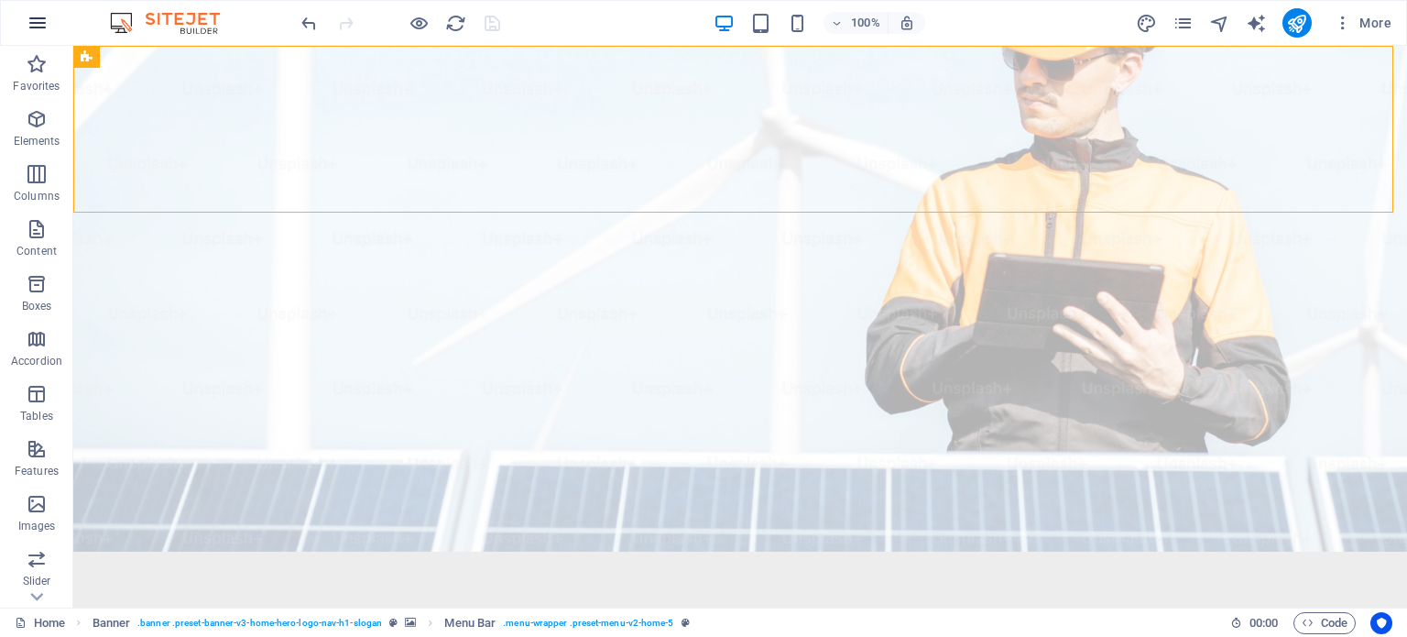
click at [55, 36] on button "button" at bounding box center [38, 23] width 44 height 44
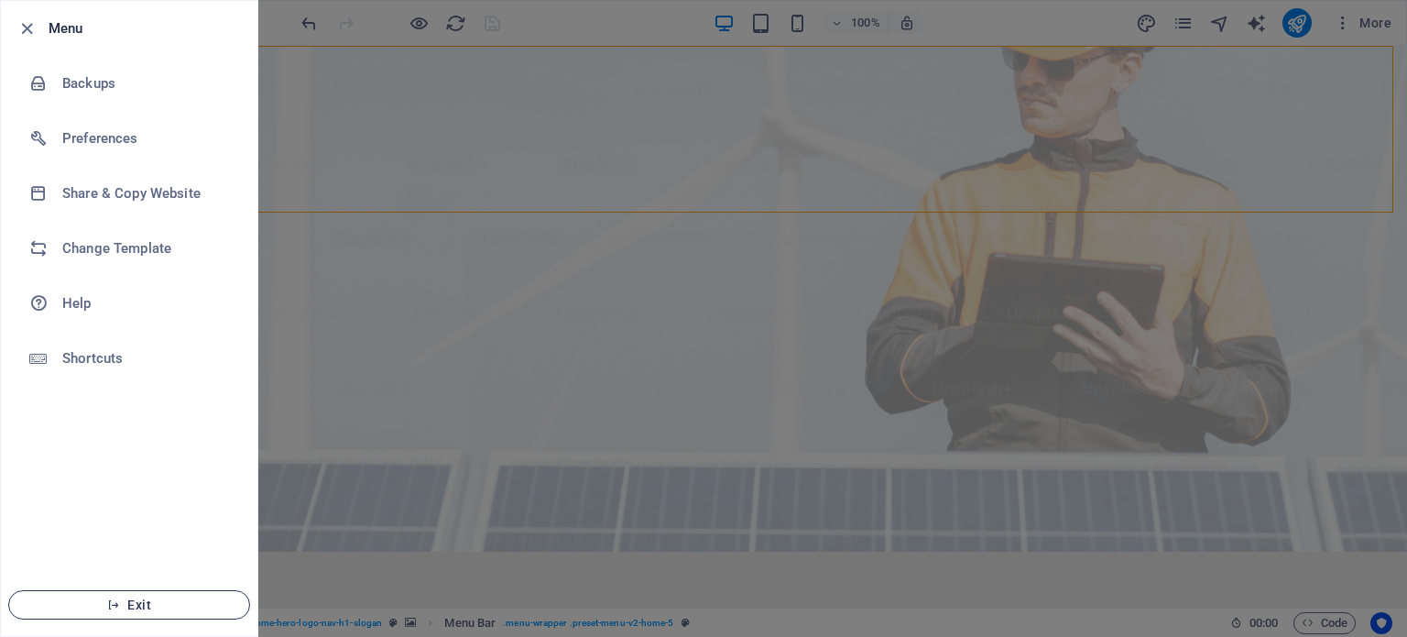
click at [110, 603] on icon "button" at bounding box center [113, 604] width 13 height 13
